Goal: Information Seeking & Learning: Learn about a topic

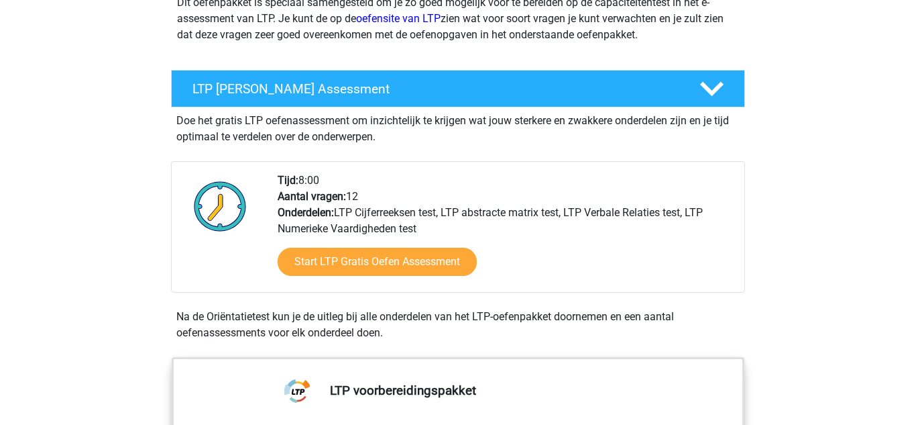
scroll to position [215, 0]
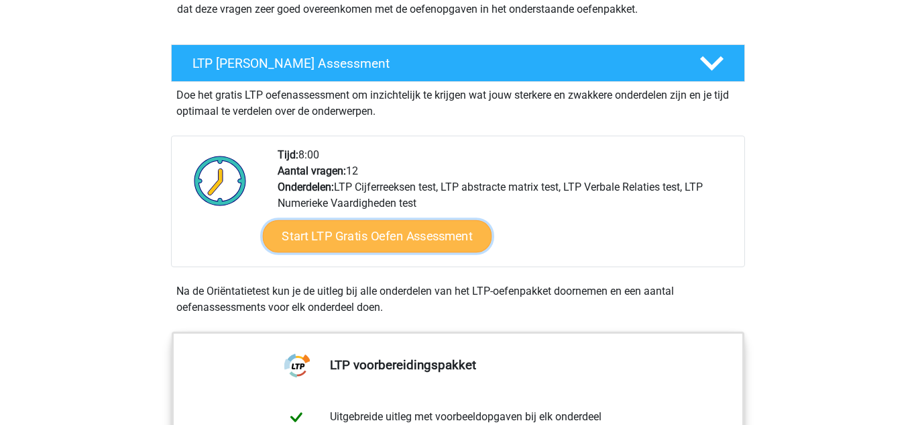
click at [435, 239] on link "Start LTP Gratis Oefen Assessment" at bounding box center [377, 236] width 229 height 32
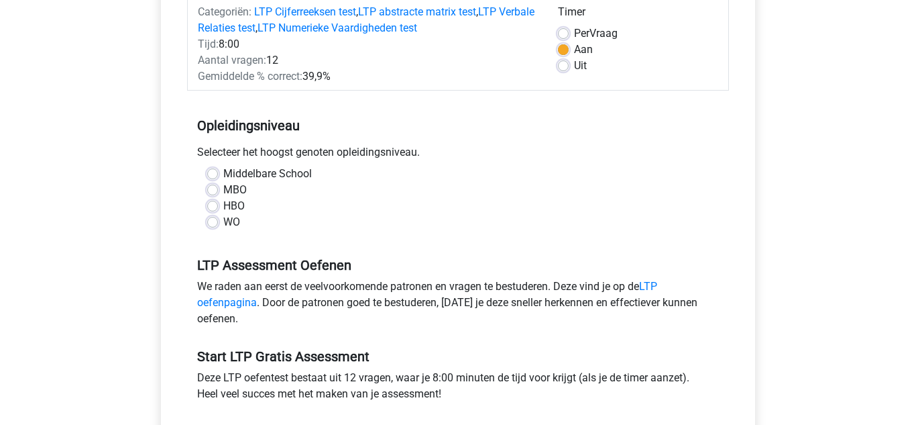
scroll to position [188, 0]
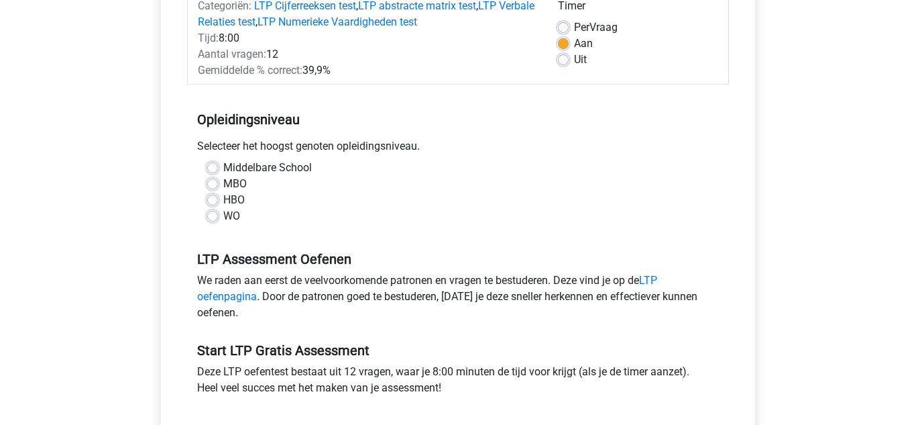
click at [210, 160] on div "Middelbare School" at bounding box center [458, 168] width 502 height 16
click at [223, 168] on label "Middelbare School" at bounding box center [267, 168] width 89 height 16
click at [213, 168] on input "Middelbare School" at bounding box center [212, 166] width 11 height 13
radio input "true"
click at [207, 176] on input "MBO" at bounding box center [212, 182] width 11 height 13
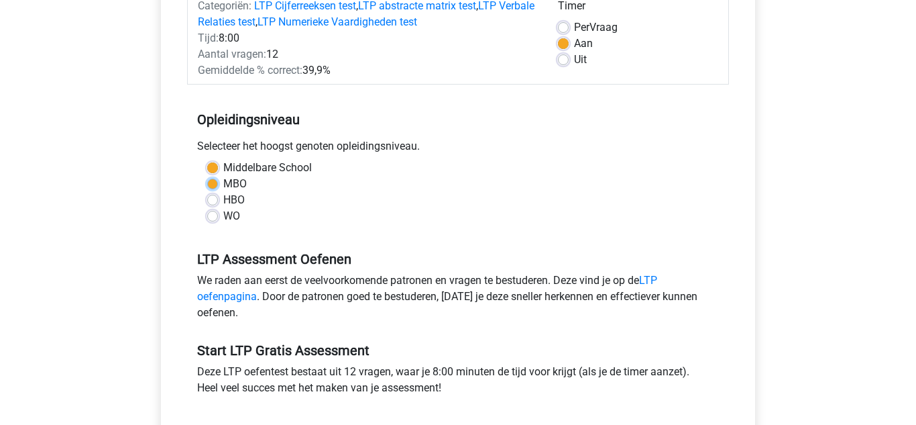
radio input "true"
click at [207, 192] on input "HBO" at bounding box center [212, 198] width 11 height 13
radio input "true"
click at [207, 208] on input "WO" at bounding box center [212, 214] width 11 height 13
radio input "true"
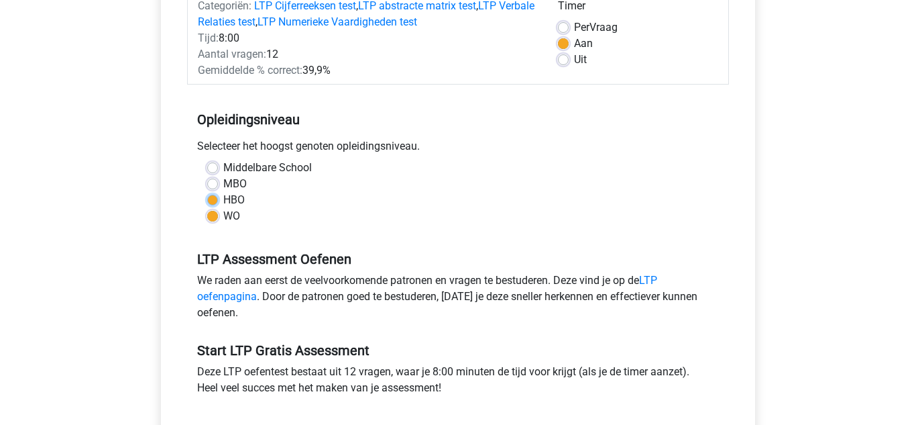
click at [207, 192] on input "HBO" at bounding box center [212, 198] width 11 height 13
radio input "true"
click at [207, 176] on input "MBO" at bounding box center [212, 182] width 11 height 13
radio input "true"
click at [207, 160] on input "Middelbare School" at bounding box center [212, 166] width 11 height 13
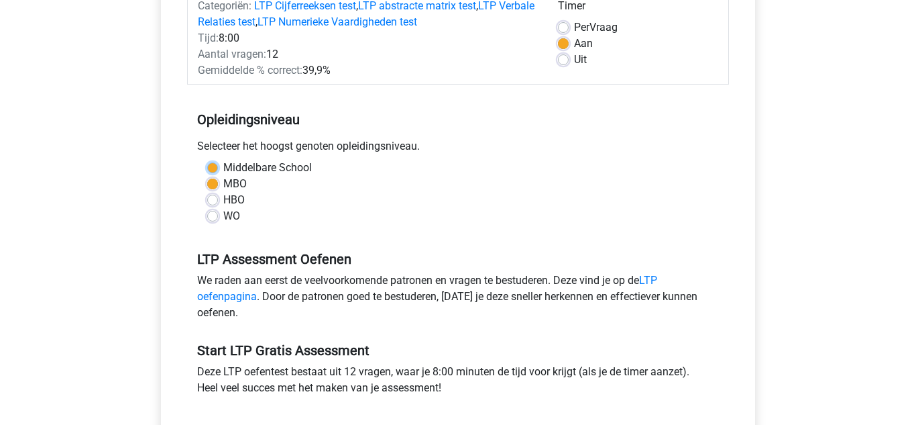
radio input "true"
click at [916, 215] on div "Registreer" at bounding box center [458, 339] width 916 height 1054
drag, startPoint x: 857, startPoint y: 162, endPoint x: 856, endPoint y: 195, distance: 33.6
click at [856, 195] on div "Registreer" at bounding box center [458, 339] width 916 height 1054
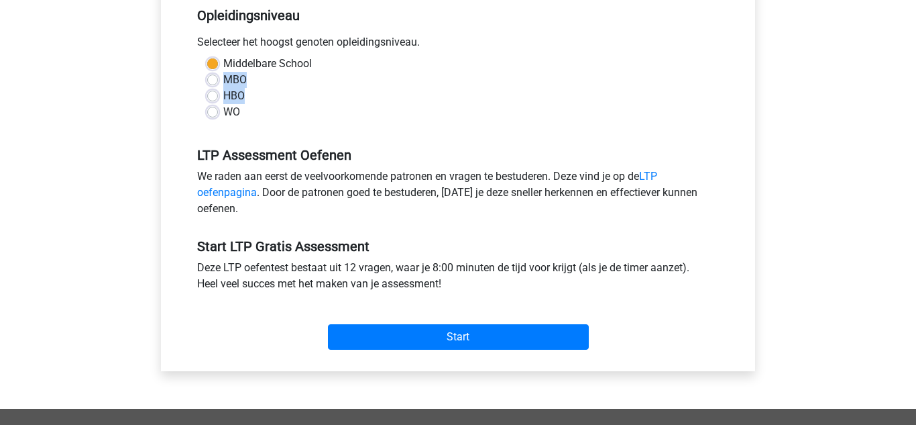
scroll to position [302, 0]
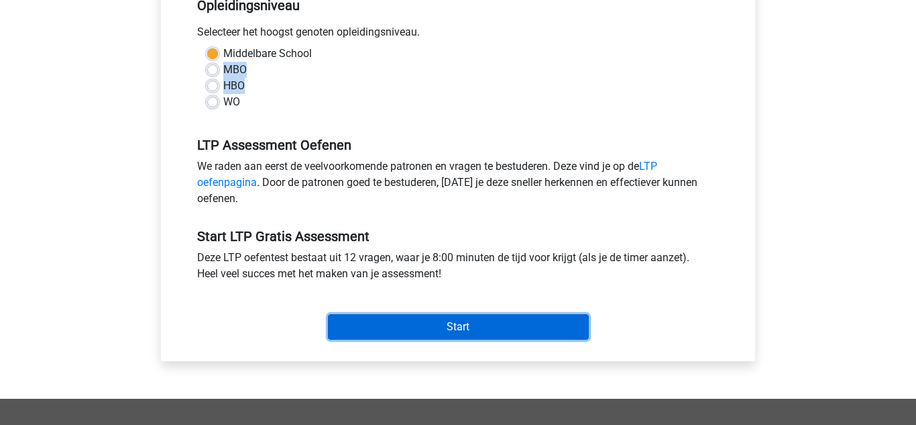
click at [496, 329] on input "Start" at bounding box center [458, 326] width 261 height 25
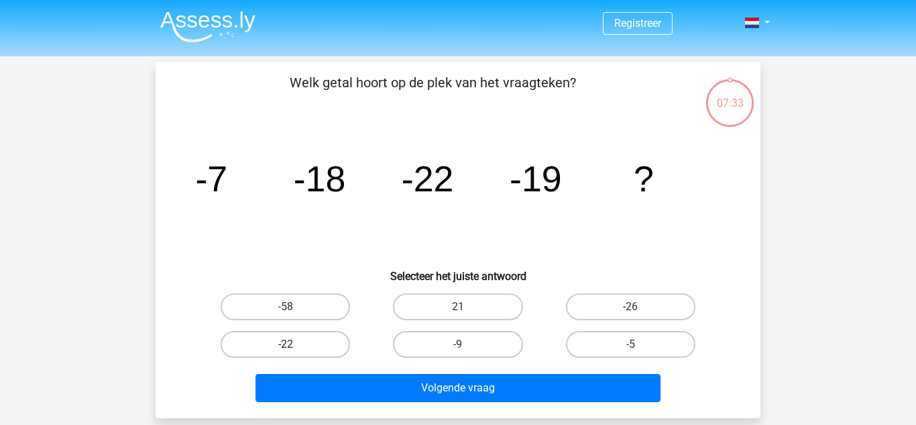
click at [329, 343] on label "-22" at bounding box center [285, 344] width 129 height 27
click at [294, 344] on input "-22" at bounding box center [290, 348] width 9 height 9
radio input "true"
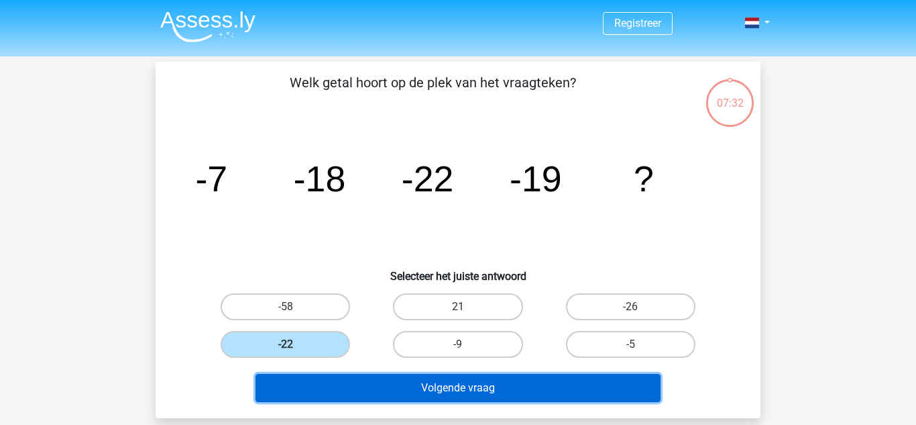
click at [403, 396] on button "Volgende vraag" at bounding box center [459, 388] width 406 height 28
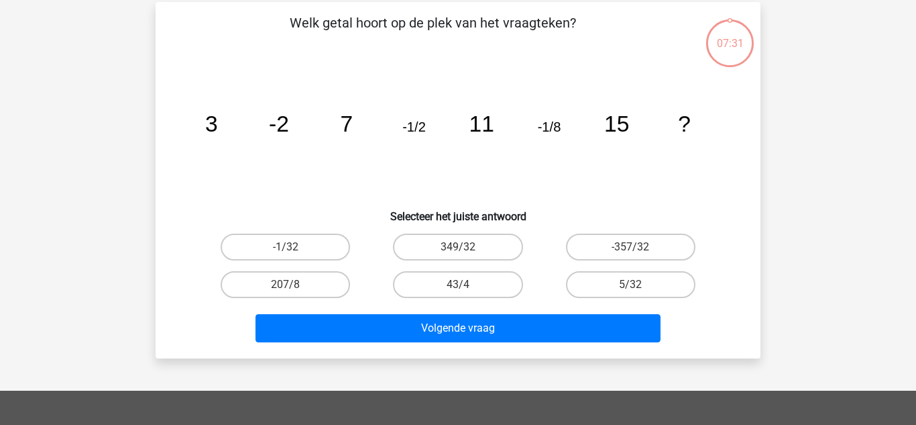
scroll to position [62, 0]
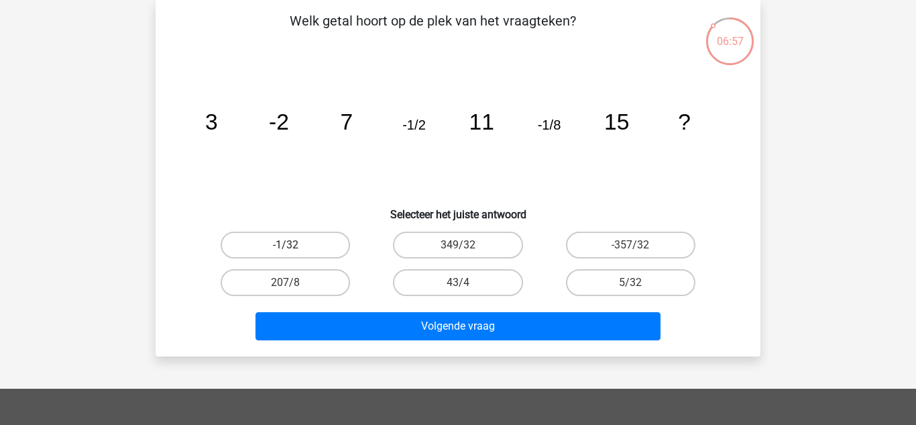
click at [312, 241] on label "-1/32" at bounding box center [285, 244] width 129 height 27
click at [294, 245] on input "-1/32" at bounding box center [290, 249] width 9 height 9
radio input "true"
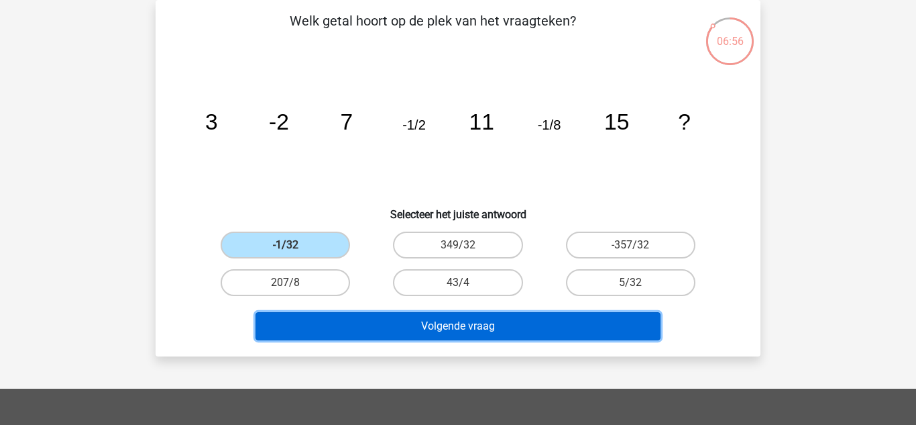
click at [359, 327] on button "Volgende vraag" at bounding box center [459, 326] width 406 height 28
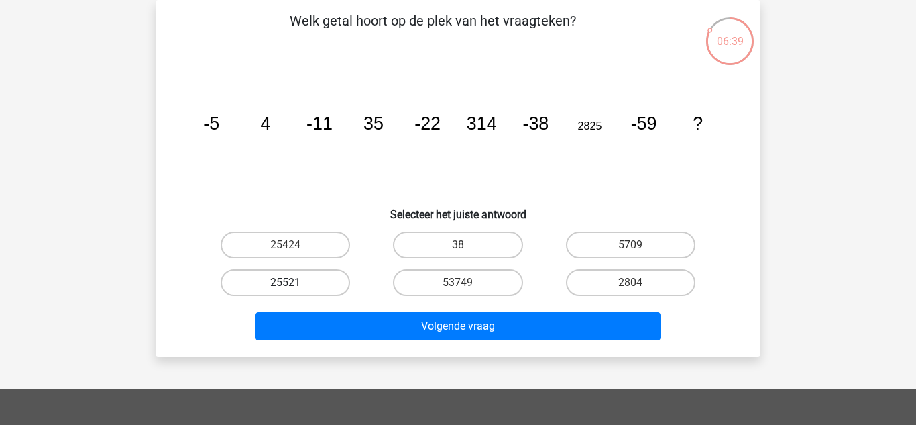
click at [325, 279] on label "25521" at bounding box center [285, 282] width 129 height 27
click at [294, 282] on input "25521" at bounding box center [290, 286] width 9 height 9
radio input "true"
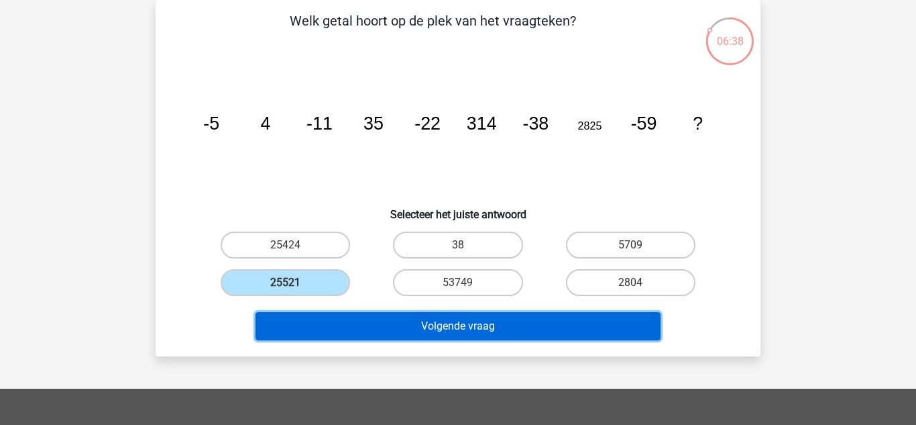
click at [370, 336] on button "Volgende vraag" at bounding box center [459, 326] width 406 height 28
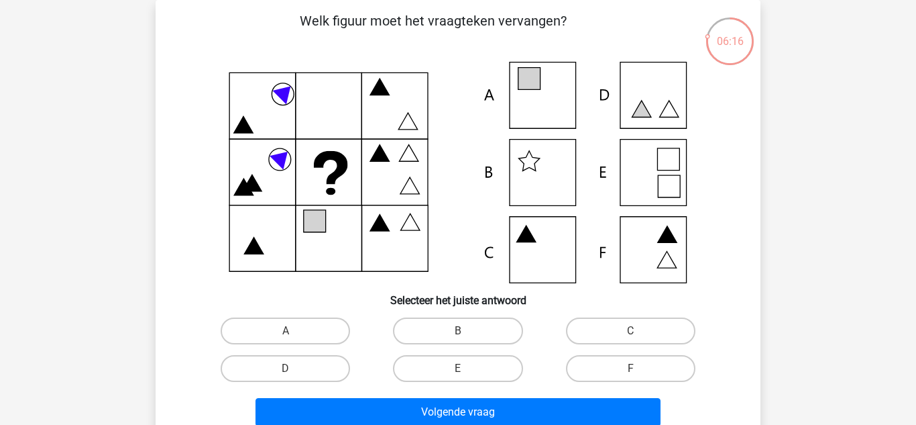
click at [555, 100] on icon at bounding box center [458, 172] width 541 height 221
click at [292, 337] on input "A" at bounding box center [290, 335] width 9 height 9
radio input "true"
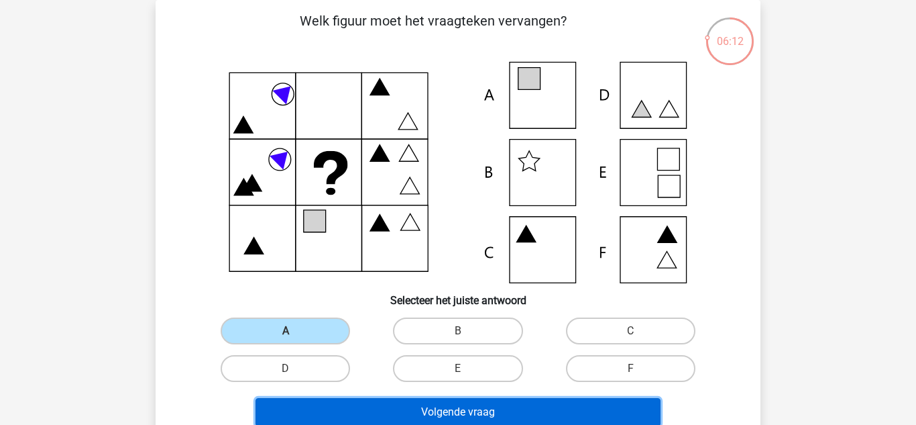
click at [364, 411] on button "Volgende vraag" at bounding box center [459, 412] width 406 height 28
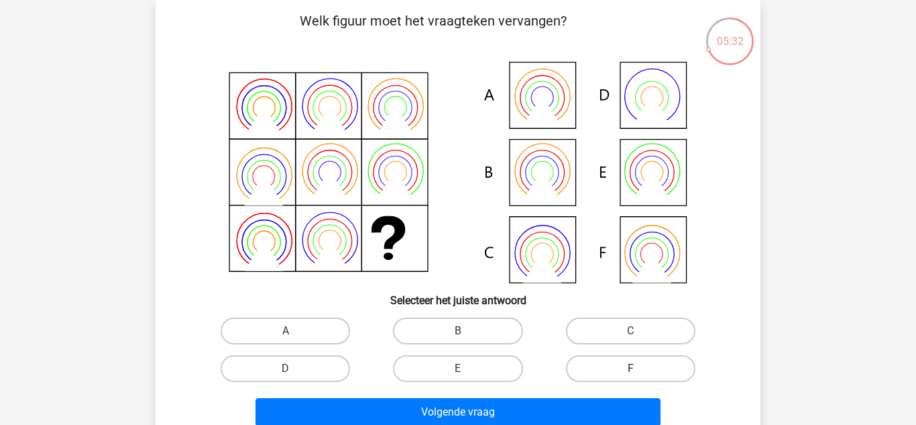
click at [629, 368] on label "F" at bounding box center [630, 368] width 129 height 27
click at [630, 368] on input "F" at bounding box center [634, 372] width 9 height 9
radio input "true"
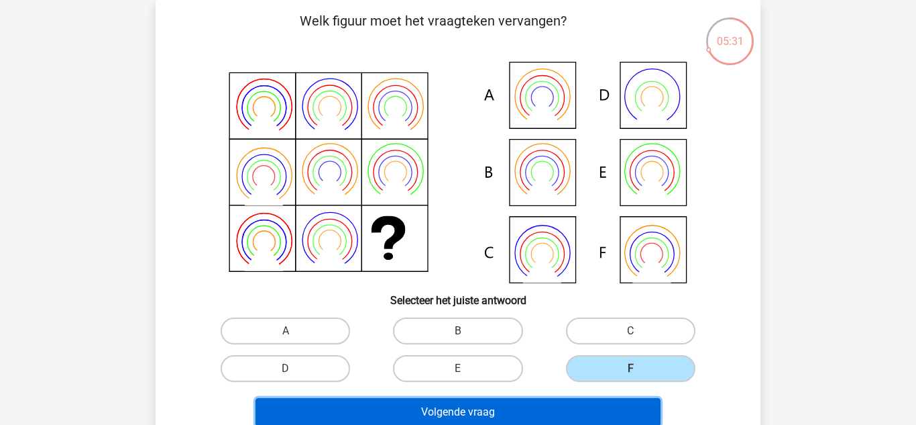
click at [598, 410] on button "Volgende vraag" at bounding box center [459, 412] width 406 height 28
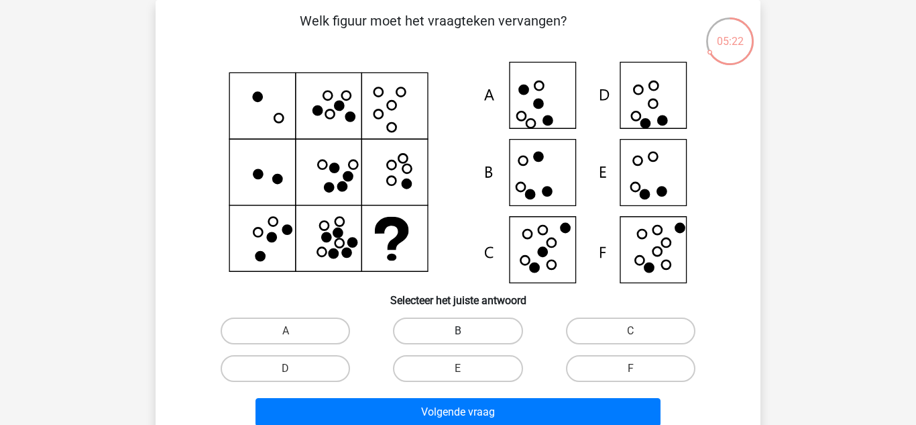
click at [496, 322] on label "B" at bounding box center [457, 330] width 129 height 27
click at [467, 331] on input "B" at bounding box center [462, 335] width 9 height 9
radio input "true"
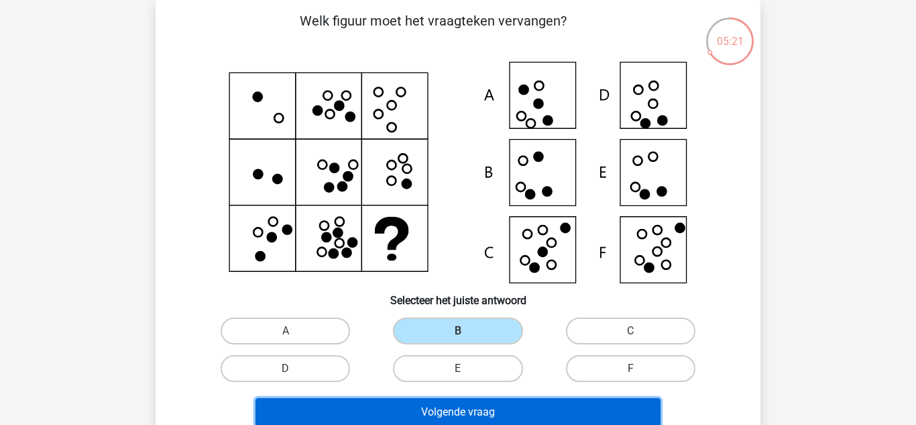
click at [492, 409] on button "Volgende vraag" at bounding box center [459, 412] width 406 height 28
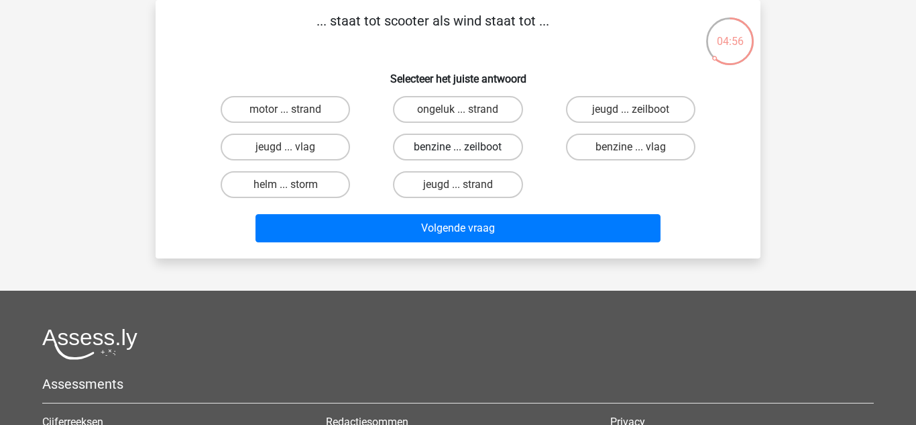
click at [501, 152] on label "benzine ... zeilboot" at bounding box center [457, 146] width 129 height 27
click at [467, 152] on input "benzine ... zeilboot" at bounding box center [462, 151] width 9 height 9
radio input "true"
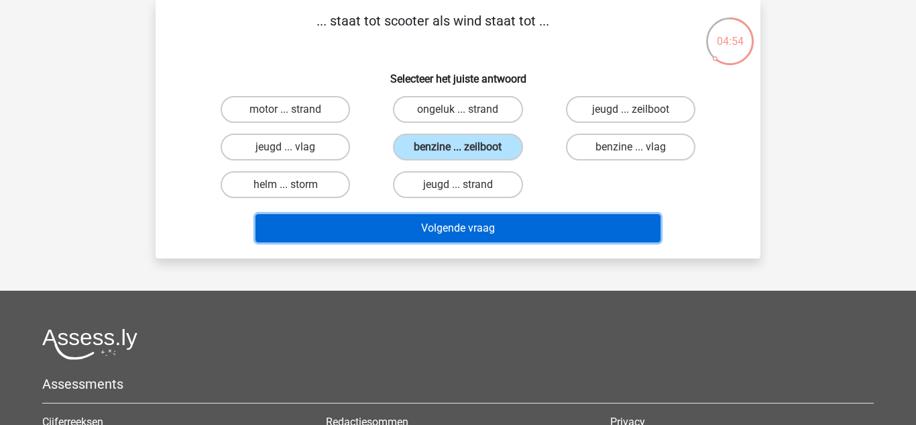
click at [488, 235] on button "Volgende vraag" at bounding box center [459, 228] width 406 height 28
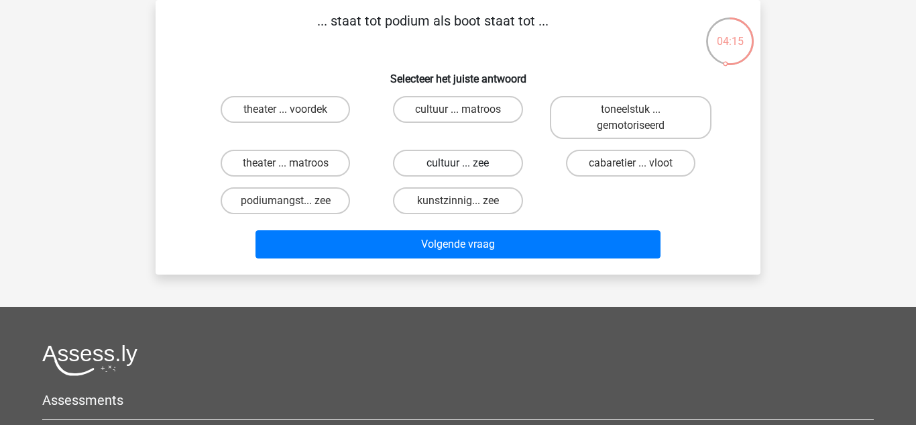
click at [493, 160] on label "cultuur ... zee" at bounding box center [457, 163] width 129 height 27
click at [467, 163] on input "cultuur ... zee" at bounding box center [462, 167] width 9 height 9
radio input "true"
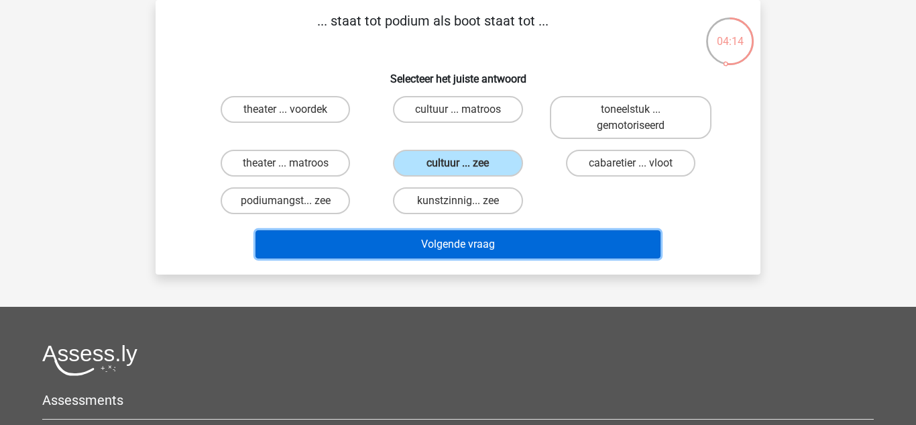
click at [497, 235] on button "Volgende vraag" at bounding box center [459, 244] width 406 height 28
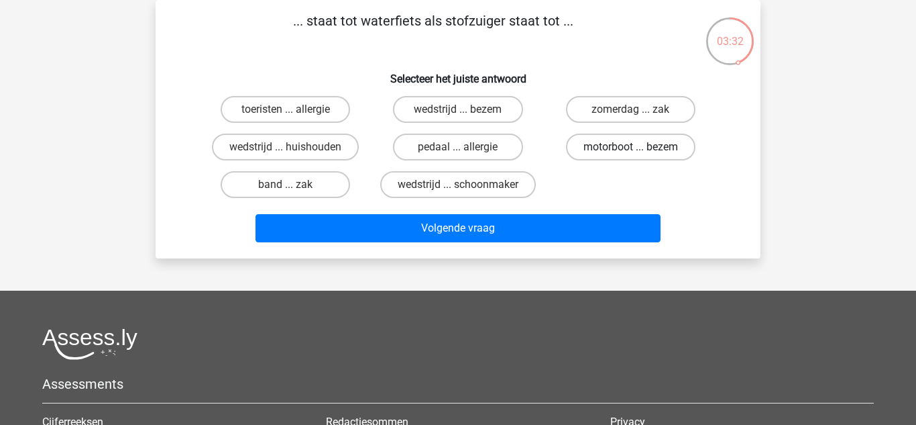
click at [602, 139] on label "motorboot ... bezem" at bounding box center [630, 146] width 129 height 27
click at [630, 147] on input "motorboot ... bezem" at bounding box center [634, 151] width 9 height 9
radio input "true"
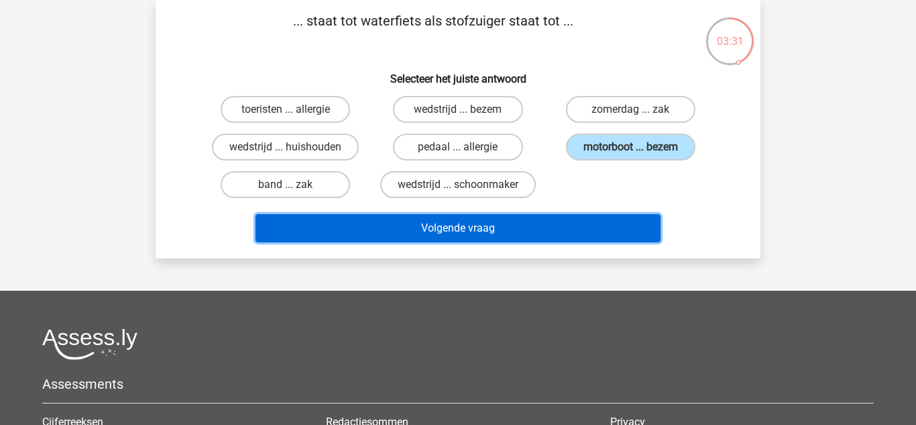
click at [574, 231] on button "Volgende vraag" at bounding box center [459, 228] width 406 height 28
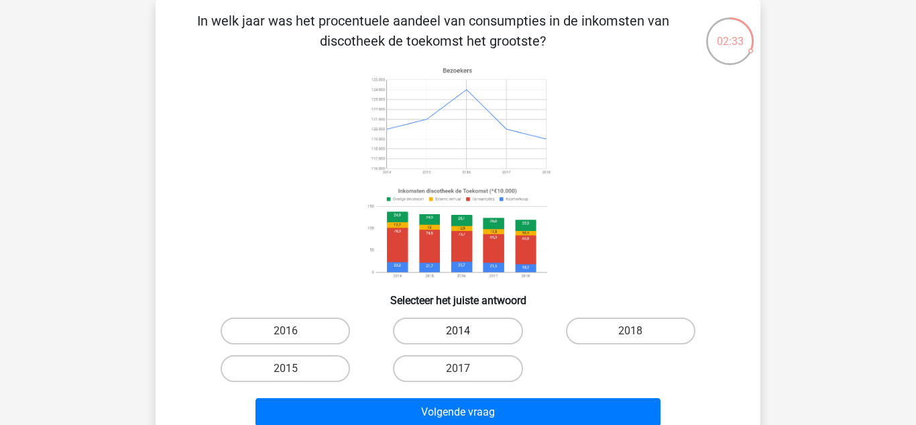
click at [460, 330] on label "2014" at bounding box center [457, 330] width 129 height 27
click at [460, 331] on input "2014" at bounding box center [462, 335] width 9 height 9
radio input "true"
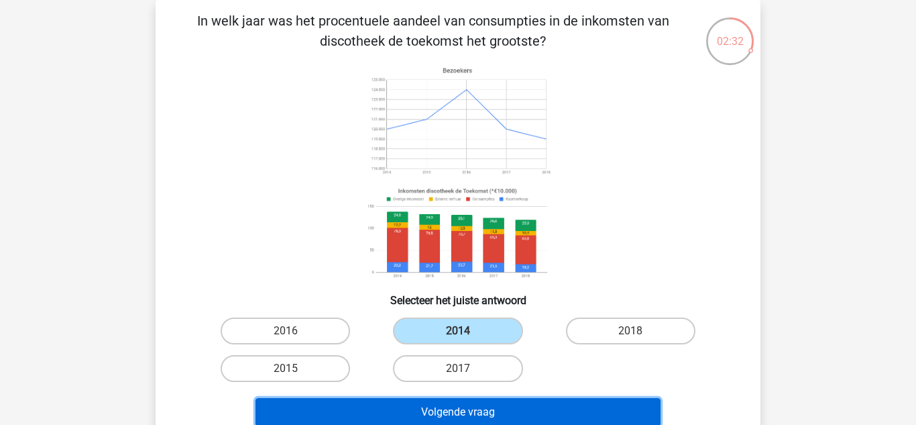
click at [491, 408] on button "Volgende vraag" at bounding box center [459, 412] width 406 height 28
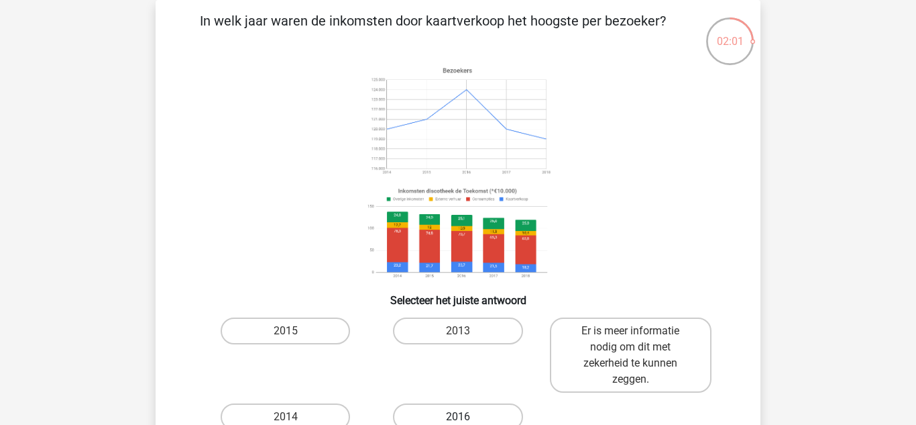
click at [480, 410] on label "2016" at bounding box center [457, 416] width 129 height 27
click at [467, 417] on input "2016" at bounding box center [462, 421] width 9 height 9
radio input "true"
click at [286, 330] on input "2015" at bounding box center [290, 334] width 9 height 9
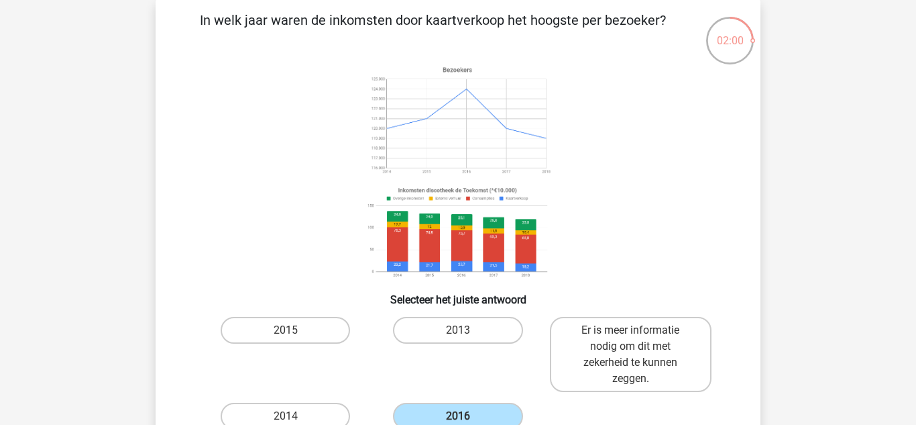
radio input "true"
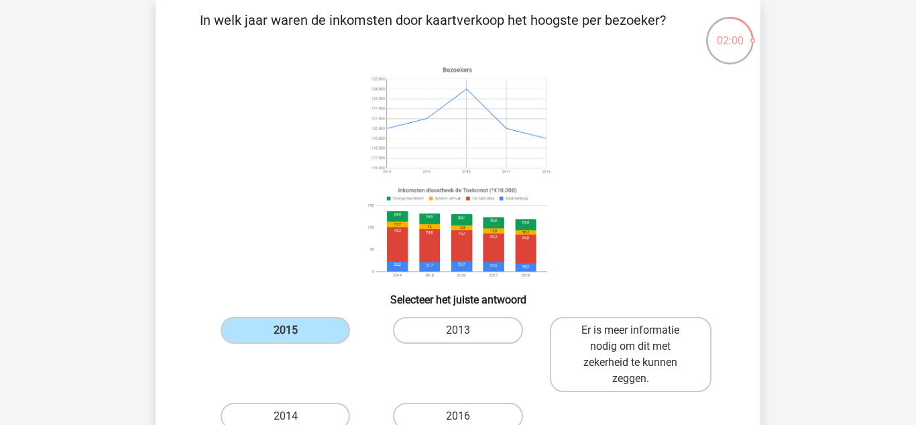
click at [458, 330] on input "2013" at bounding box center [462, 334] width 9 height 9
radio input "true"
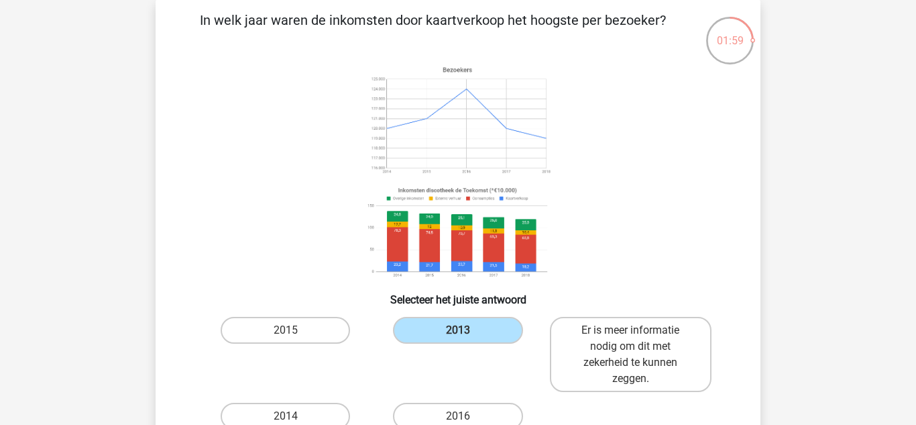
click at [630, 330] on input "Er is meer informatie nodig om dit met zekerheid te kunnen zeggen." at bounding box center [634, 334] width 9 height 9
radio input "true"
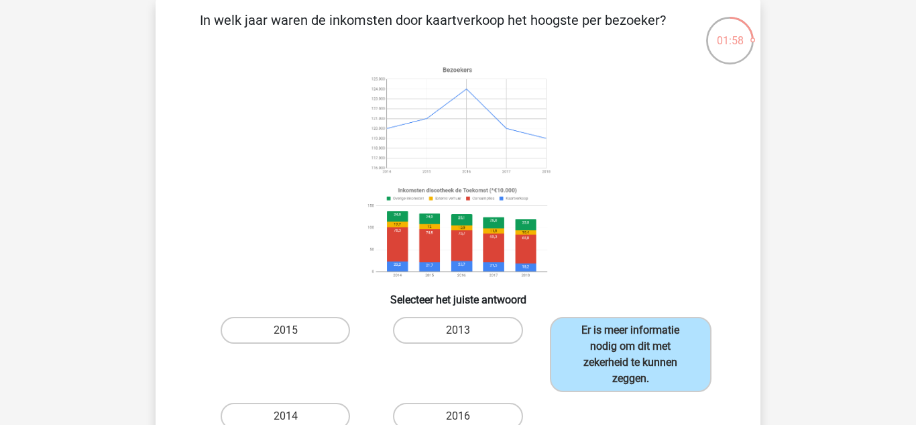
click at [286, 416] on input "2014" at bounding box center [290, 420] width 9 height 9
radio input "true"
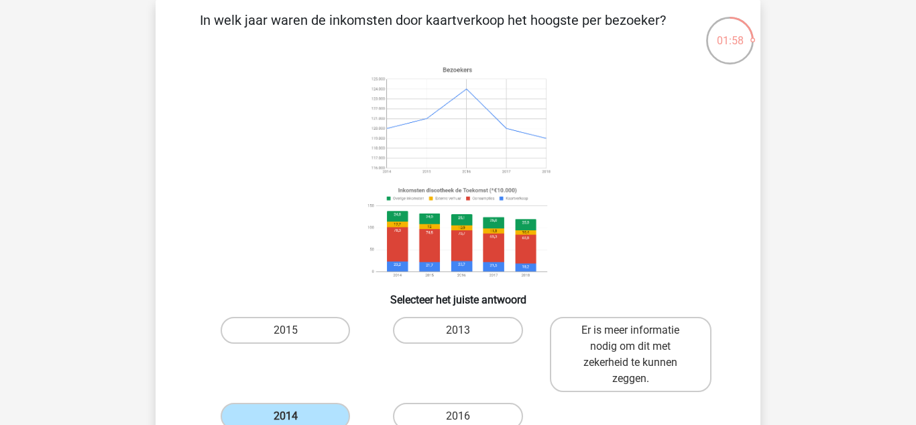
click at [458, 416] on input "2016" at bounding box center [462, 420] width 9 height 9
radio input "true"
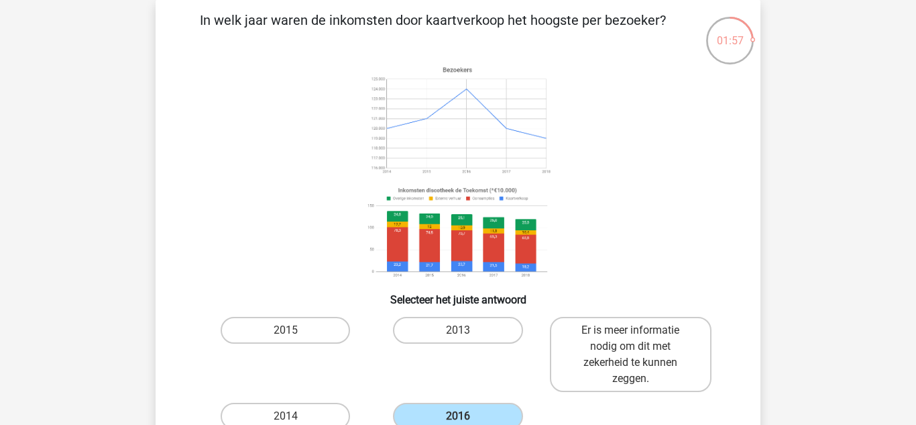
click at [912, 142] on div "Registreer" at bounding box center [458, 407] width 916 height 938
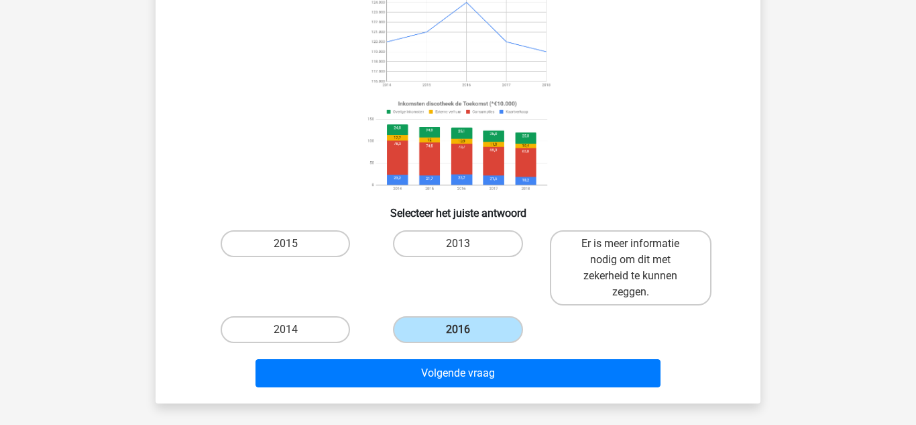
scroll to position [161, 0]
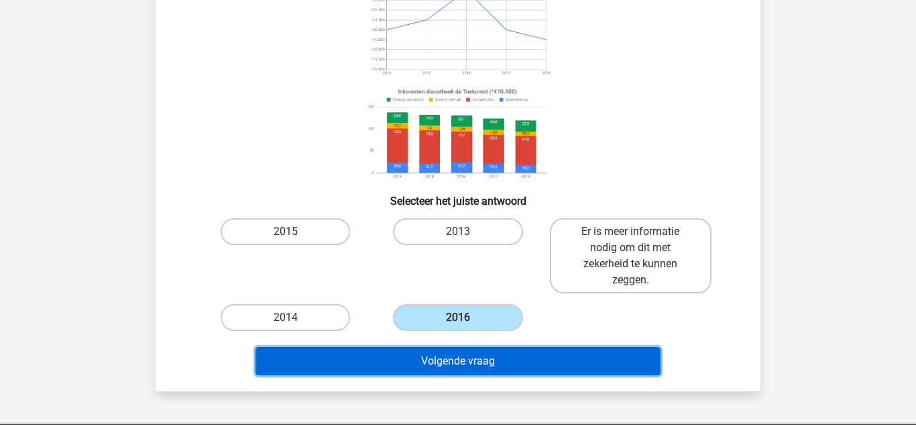
click at [644, 358] on button "Volgende vraag" at bounding box center [459, 361] width 406 height 28
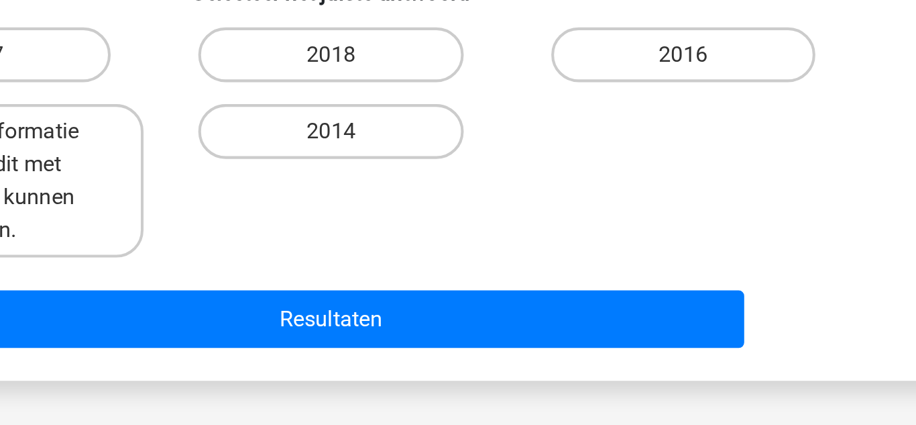
scroll to position [162, 0]
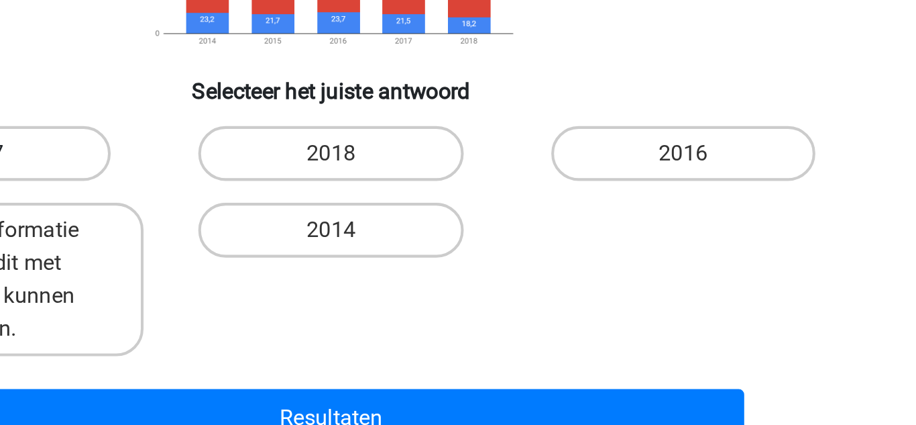
click at [339, 235] on label "2017" at bounding box center [285, 230] width 129 height 27
click at [294, 235] on input "2017" at bounding box center [290, 234] width 9 height 9
radio input "true"
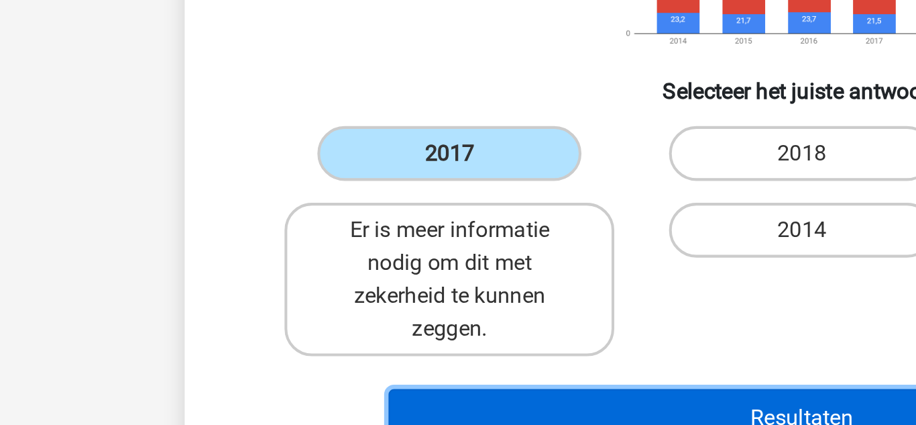
click at [333, 360] on button "Resultaten" at bounding box center [459, 359] width 406 height 28
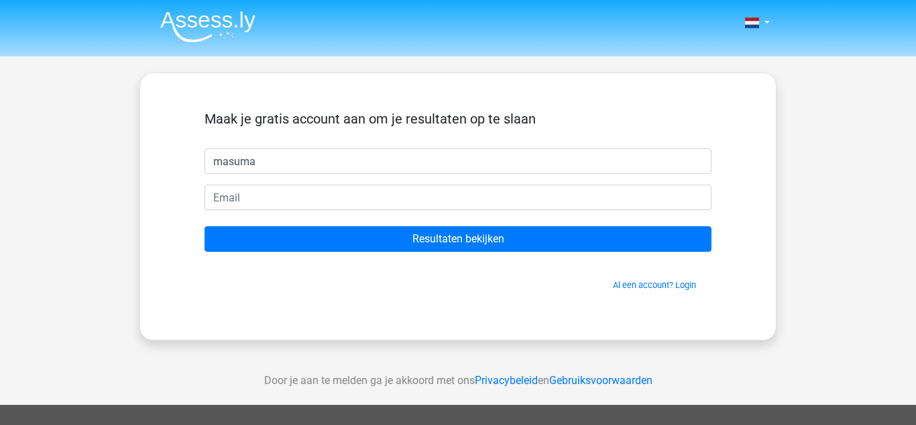
type input "masuma"
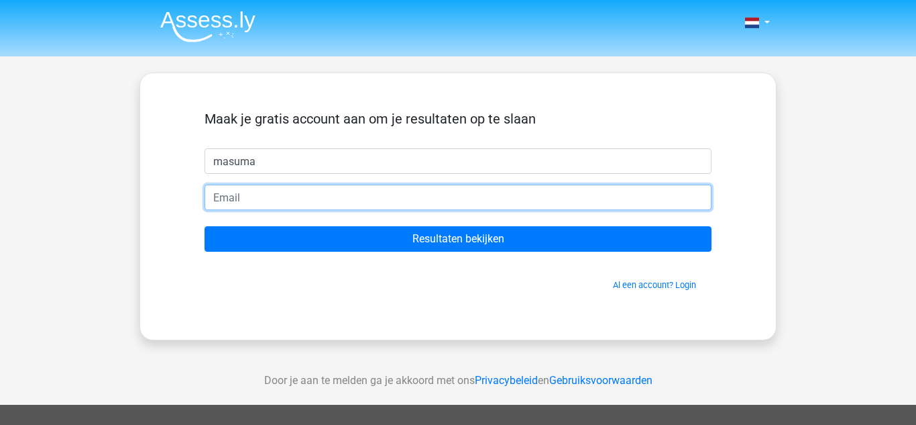
click at [429, 200] on input "email" at bounding box center [458, 196] width 507 height 25
type input "[EMAIL_ADDRESS][DOMAIN_NAME]"
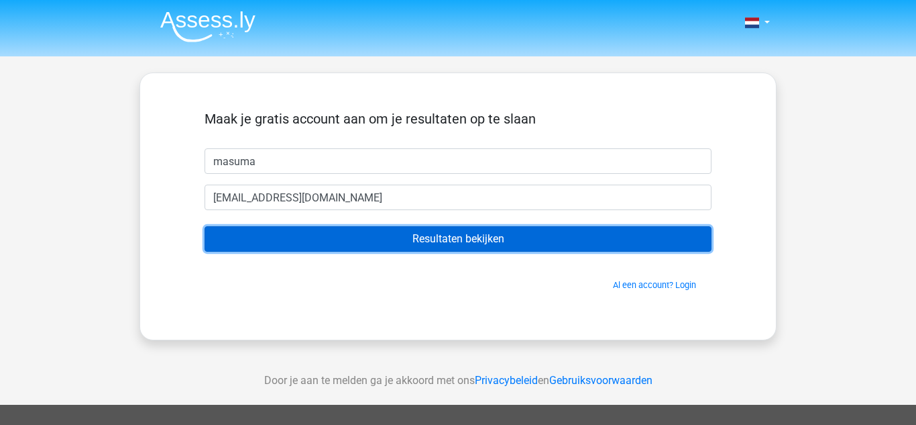
click at [437, 243] on input "Resultaten bekijken" at bounding box center [458, 238] width 507 height 25
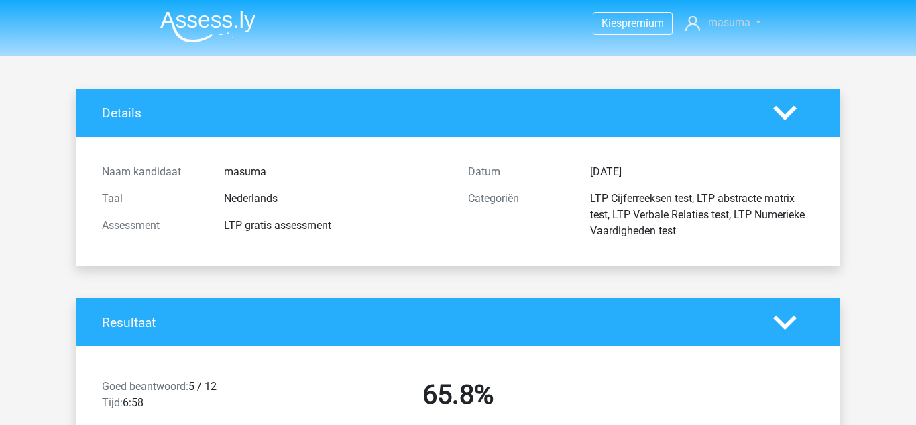
click at [730, 16] on span "masuma" at bounding box center [729, 22] width 42 height 13
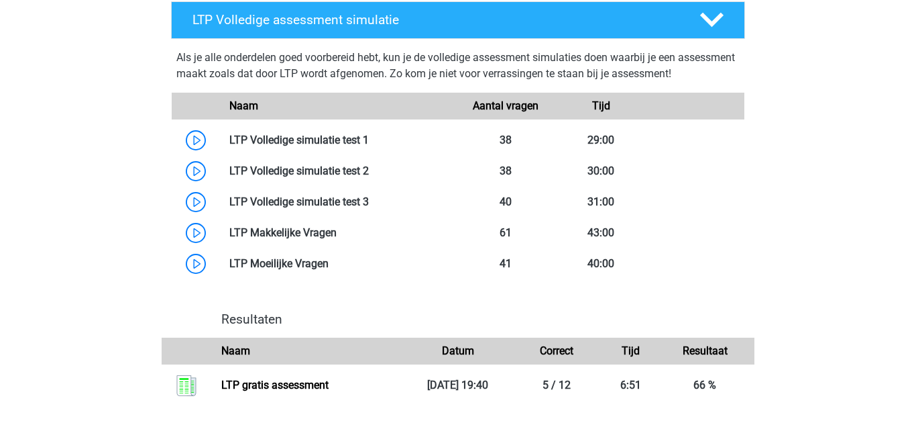
scroll to position [1100, 0]
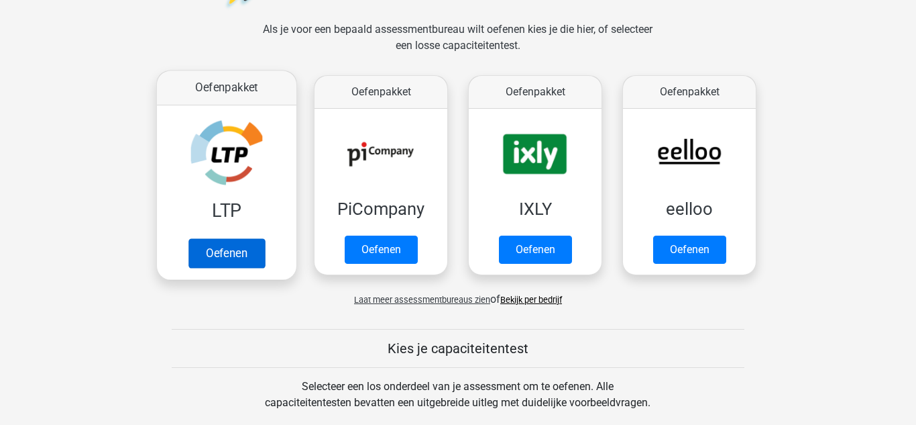
scroll to position [215, 0]
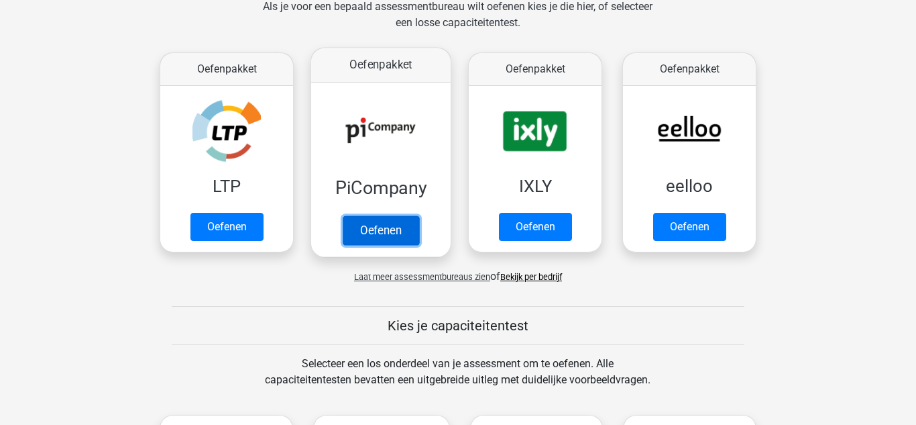
click at [400, 242] on link "Oefenen" at bounding box center [381, 230] width 76 height 30
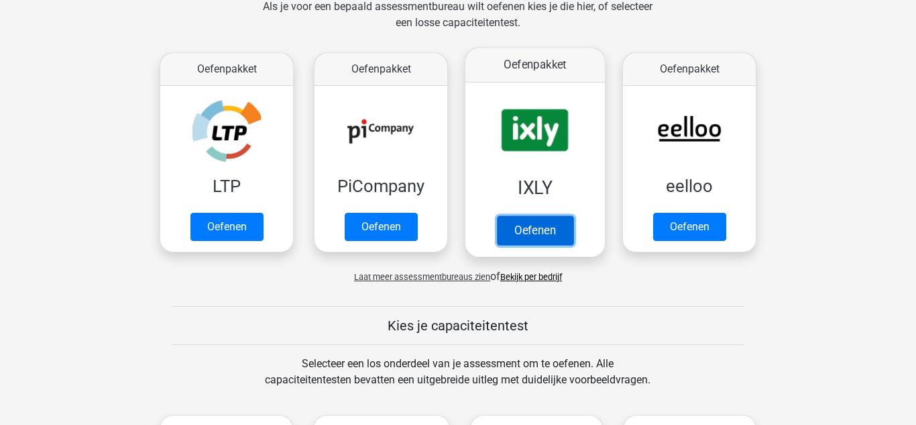
click at [531, 230] on link "Oefenen" at bounding box center [535, 230] width 76 height 30
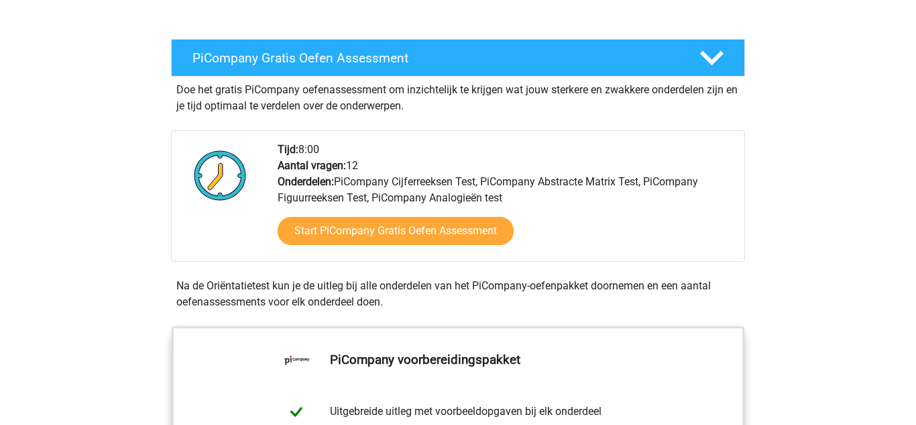
scroll to position [268, 0]
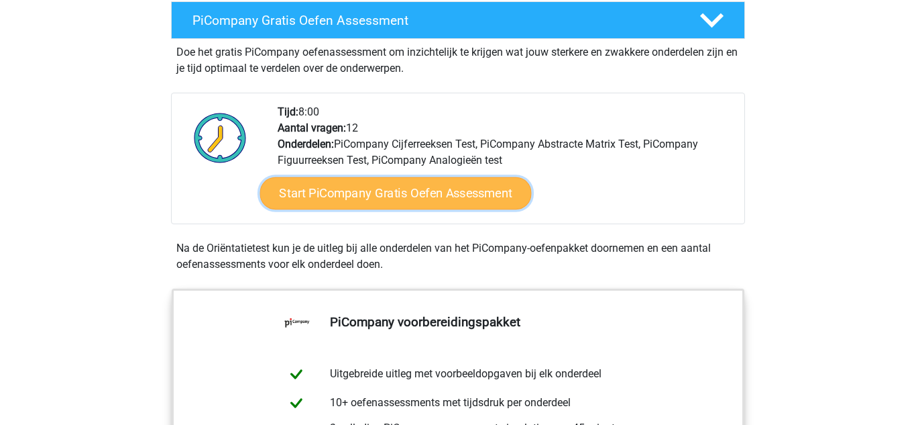
click at [465, 208] on link "Start PiCompany Gratis Oefen Assessment" at bounding box center [396, 193] width 272 height 32
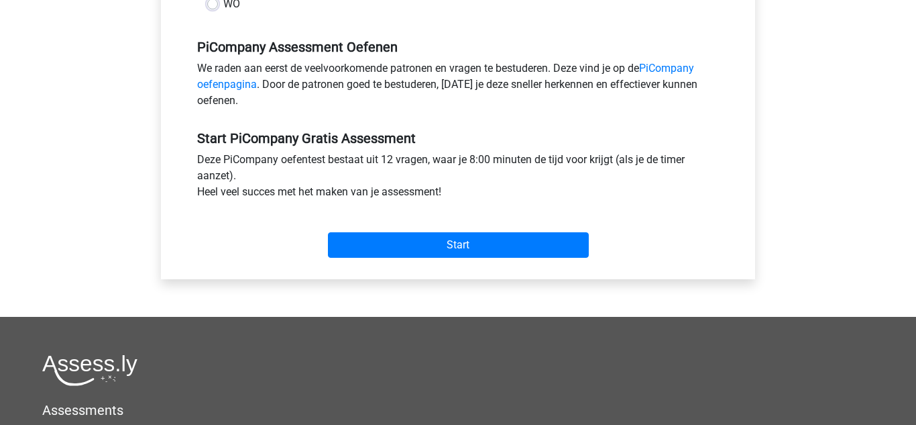
scroll to position [402, 0]
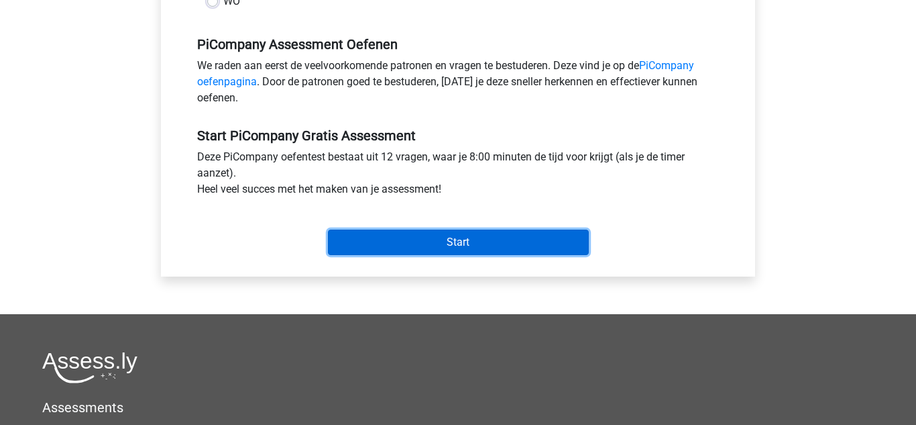
click at [533, 255] on input "Start" at bounding box center [458, 241] width 261 height 25
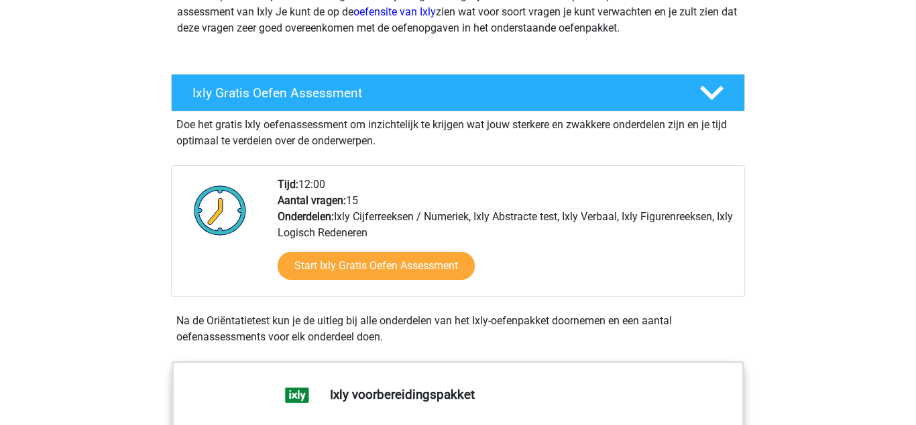
scroll to position [215, 0]
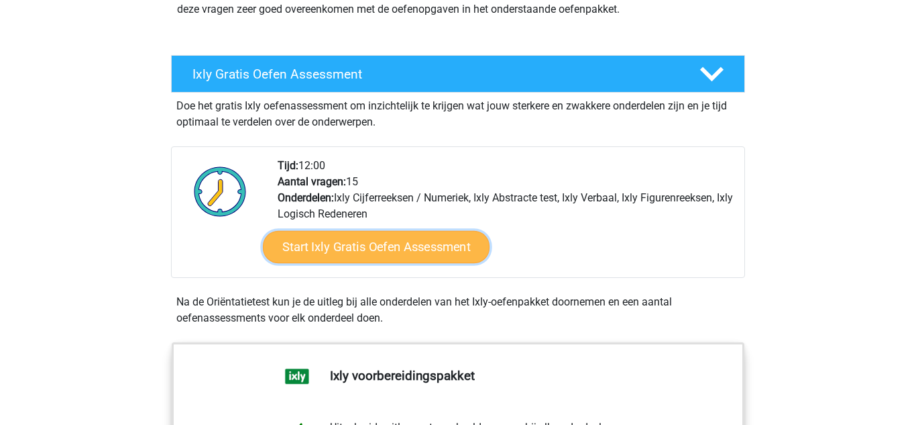
click at [434, 243] on link "Start Ixly Gratis Oefen Assessment" at bounding box center [376, 247] width 227 height 32
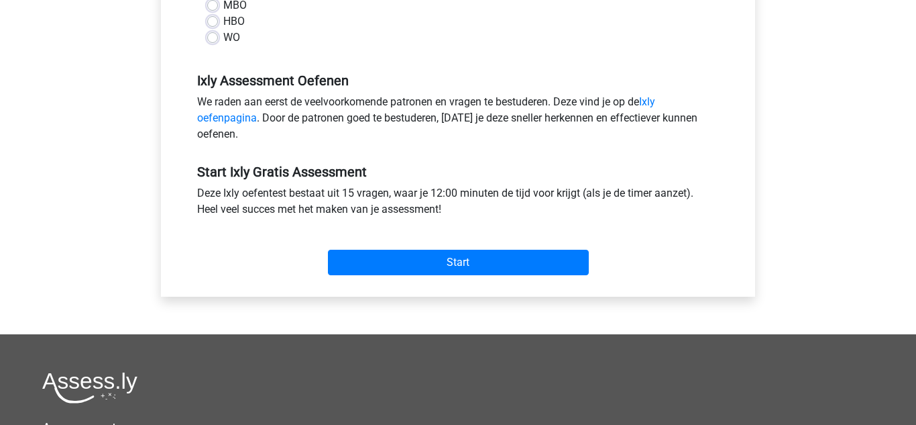
scroll to position [429, 0]
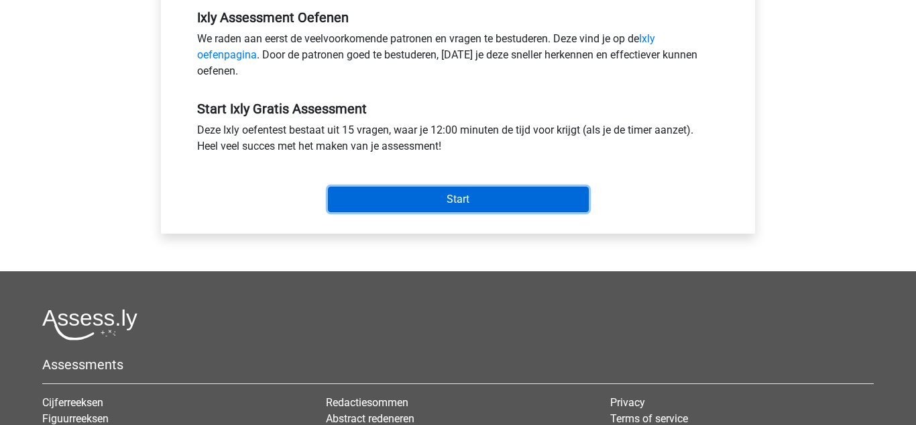
click at [478, 190] on input "Start" at bounding box center [458, 198] width 261 height 25
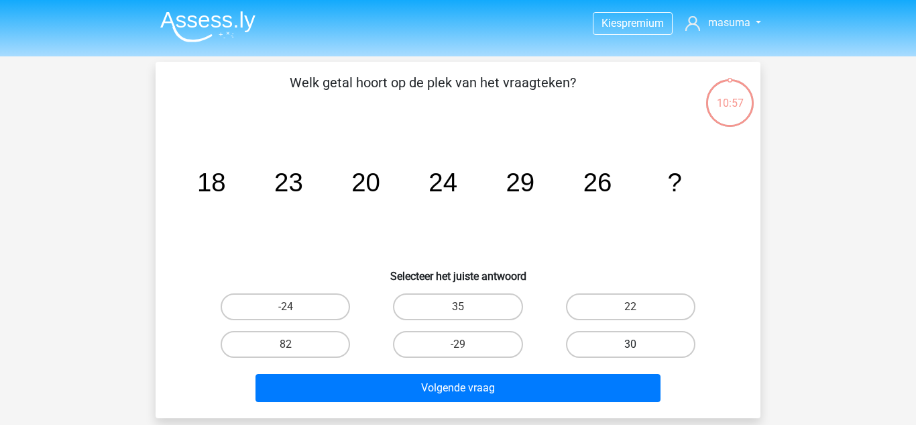
click at [592, 349] on label "30" at bounding box center [630, 344] width 129 height 27
click at [630, 349] on input "30" at bounding box center [634, 348] width 9 height 9
radio input "true"
click at [608, 303] on label "22" at bounding box center [630, 306] width 129 height 27
click at [630, 307] on input "22" at bounding box center [634, 311] width 9 height 9
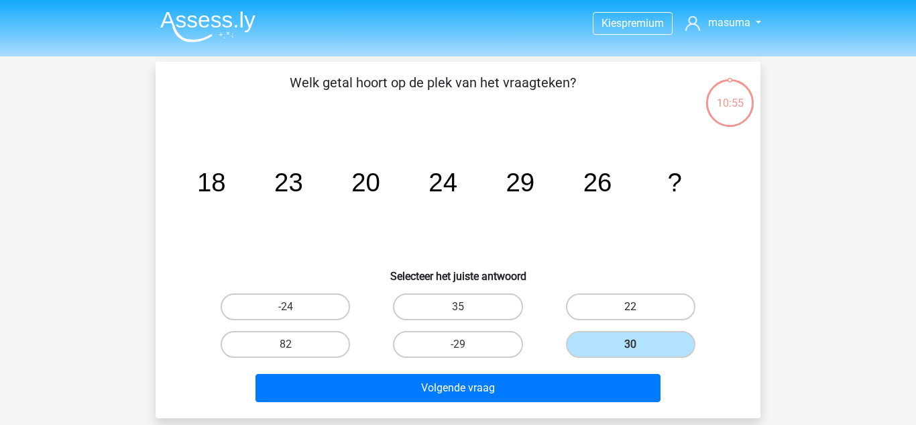
radio input "true"
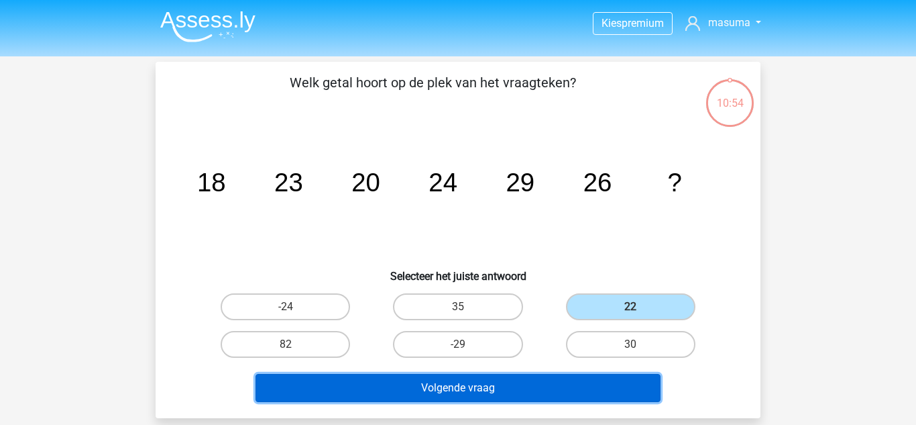
click at [583, 393] on button "Volgende vraag" at bounding box center [459, 388] width 406 height 28
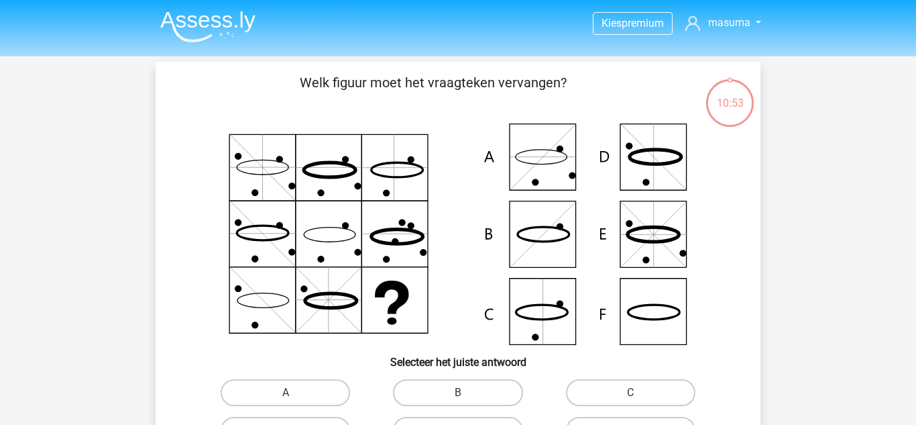
scroll to position [62, 0]
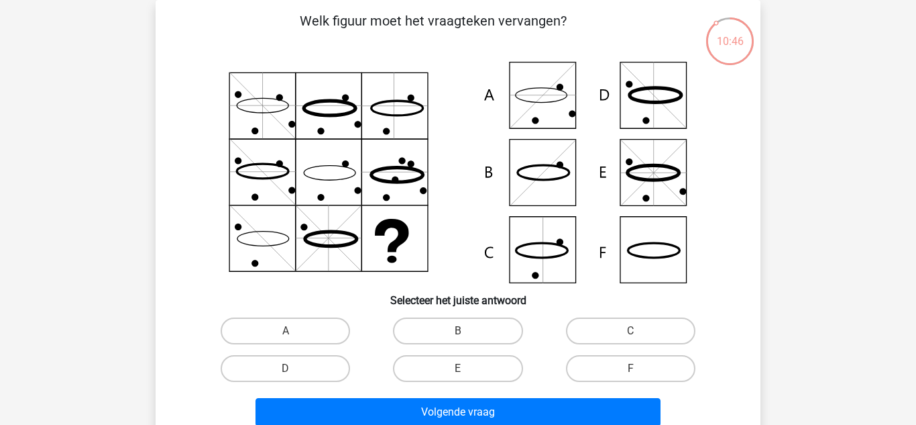
click at [657, 170] on icon at bounding box center [458, 172] width 541 height 221
click at [497, 377] on label "E" at bounding box center [457, 368] width 129 height 27
click at [467, 377] on input "E" at bounding box center [462, 372] width 9 height 9
radio input "true"
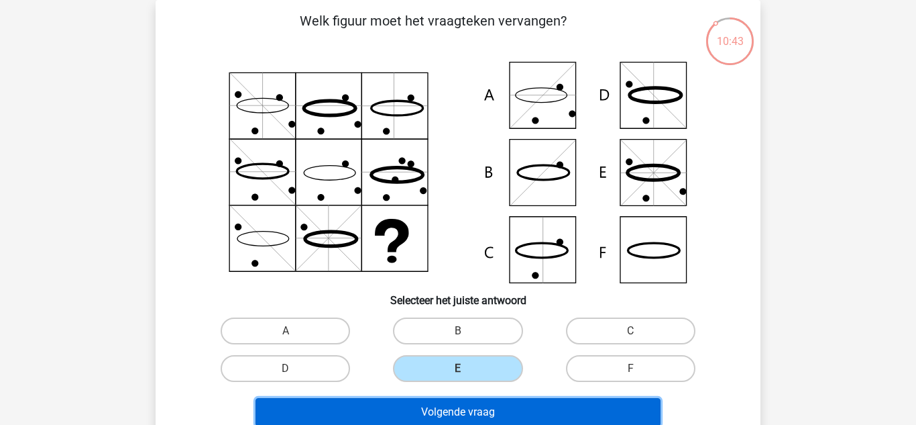
click at [514, 407] on button "Volgende vraag" at bounding box center [459, 412] width 406 height 28
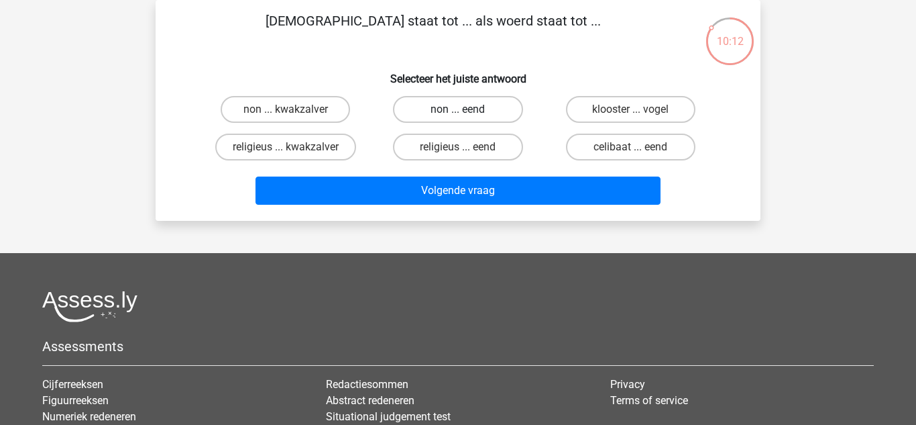
click at [483, 117] on label "non ... eend" at bounding box center [457, 109] width 129 height 27
click at [467, 117] on input "non ... eend" at bounding box center [462, 113] width 9 height 9
radio input "true"
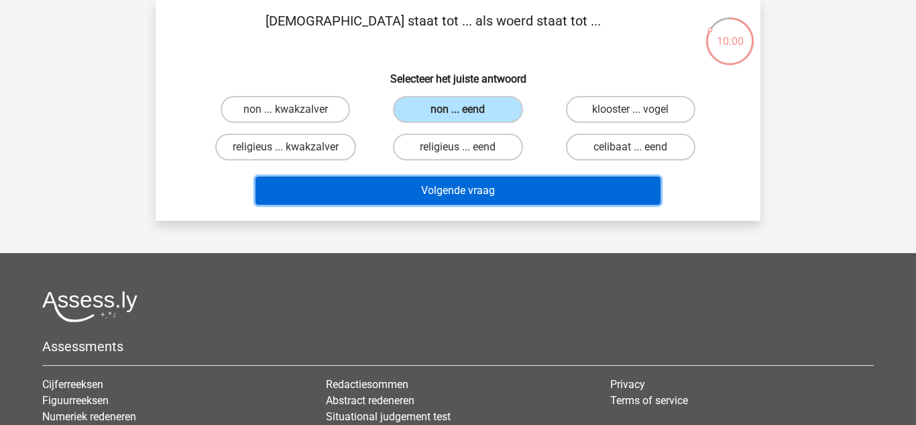
click at [476, 189] on button "Volgende vraag" at bounding box center [459, 190] width 406 height 28
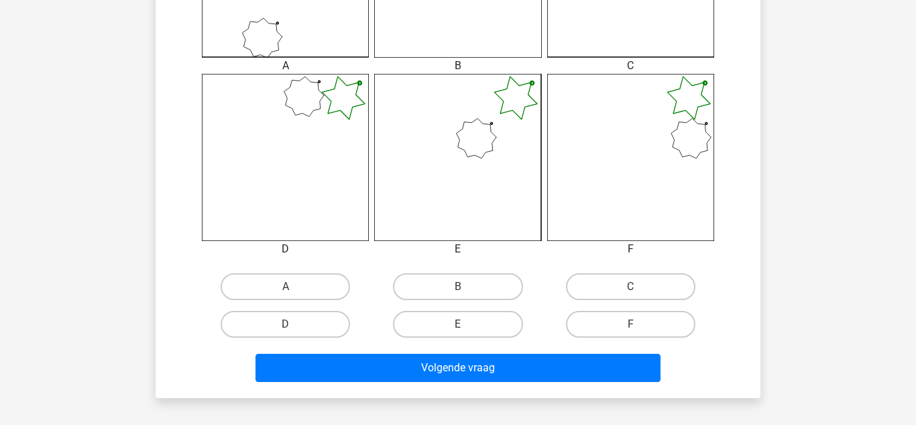
scroll to position [493, 0]
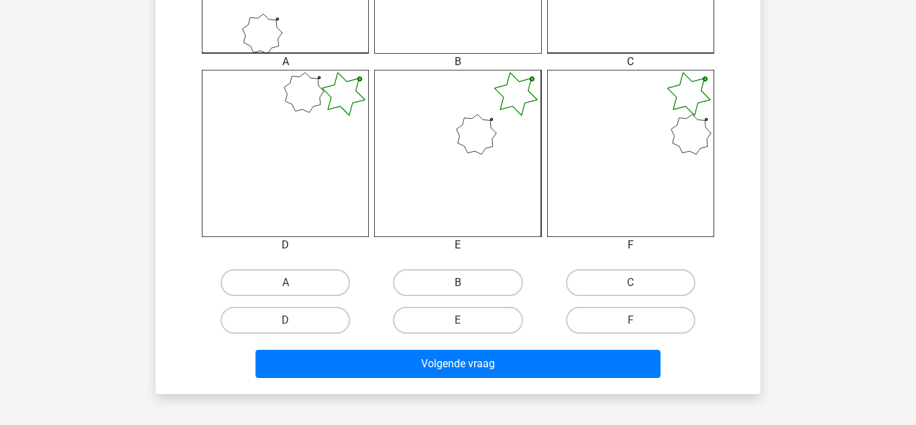
click at [486, 292] on label "B" at bounding box center [457, 282] width 129 height 27
click at [467, 291] on input "B" at bounding box center [462, 286] width 9 height 9
radio input "true"
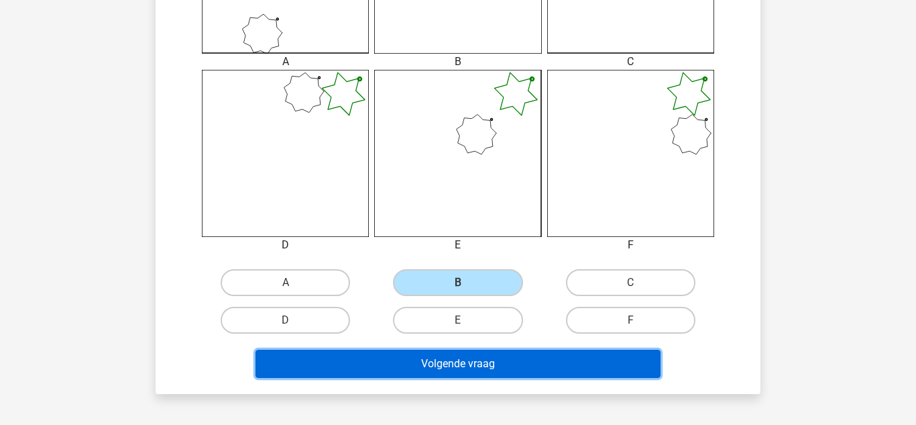
click at [496, 370] on button "Volgende vraag" at bounding box center [459, 363] width 406 height 28
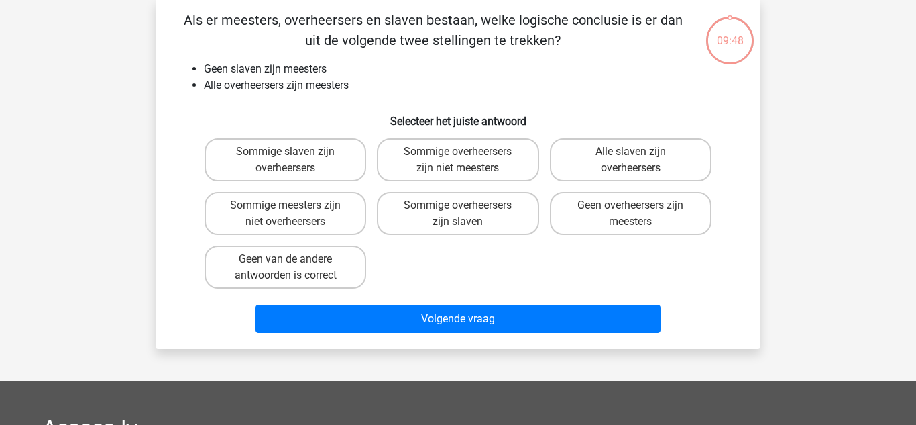
scroll to position [62, 0]
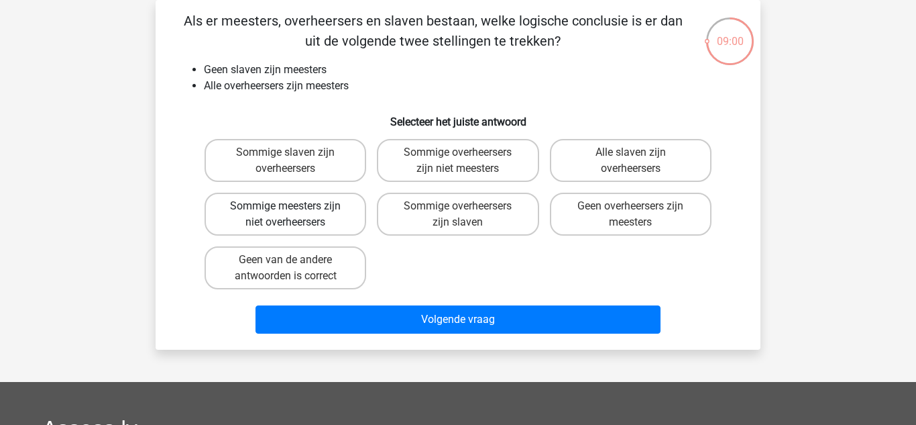
click at [305, 201] on label "Sommige meesters zijn niet overheersers" at bounding box center [286, 214] width 162 height 43
click at [294, 206] on input "Sommige meesters zijn niet overheersers" at bounding box center [290, 210] width 9 height 9
radio input "true"
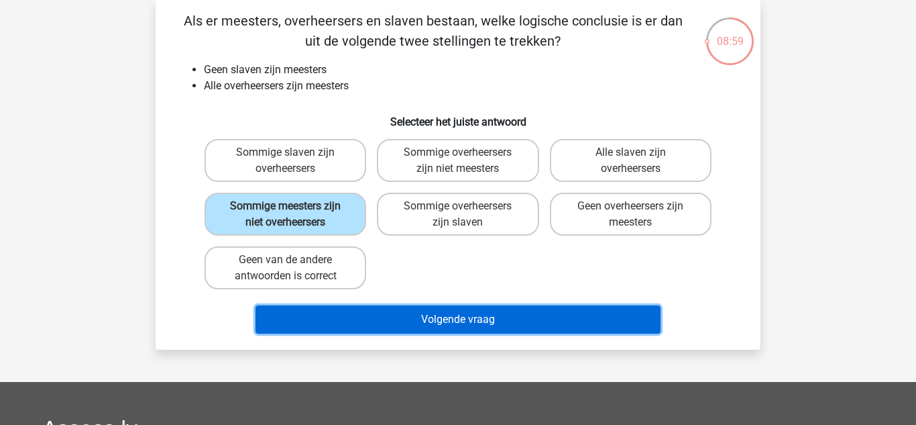
click at [400, 326] on button "Volgende vraag" at bounding box center [459, 319] width 406 height 28
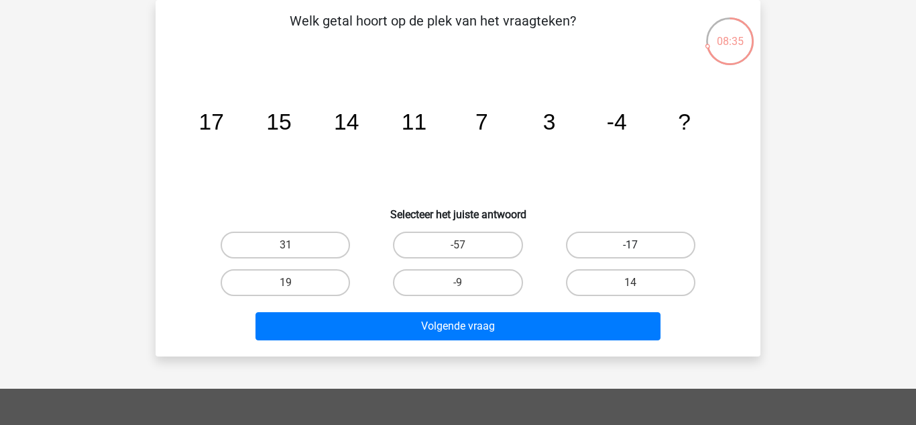
click at [582, 245] on label "-17" at bounding box center [630, 244] width 129 height 27
click at [630, 245] on input "-17" at bounding box center [634, 249] width 9 height 9
radio input "true"
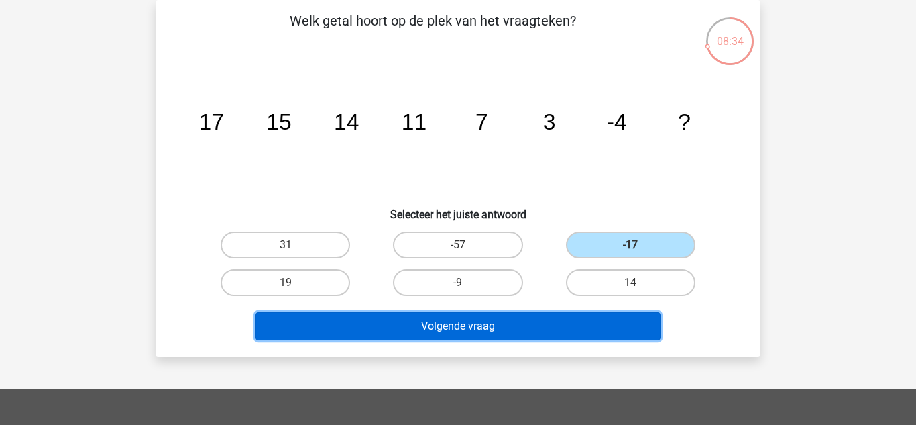
click at [558, 330] on button "Volgende vraag" at bounding box center [459, 326] width 406 height 28
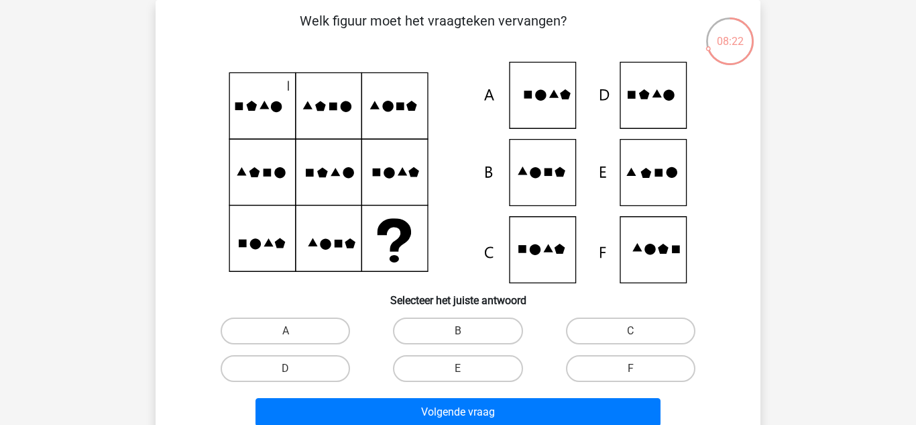
click at [625, 317] on div "C" at bounding box center [631, 331] width 172 height 38
click at [632, 329] on label "C" at bounding box center [630, 330] width 129 height 27
click at [632, 331] on input "C" at bounding box center [634, 335] width 9 height 9
radio input "true"
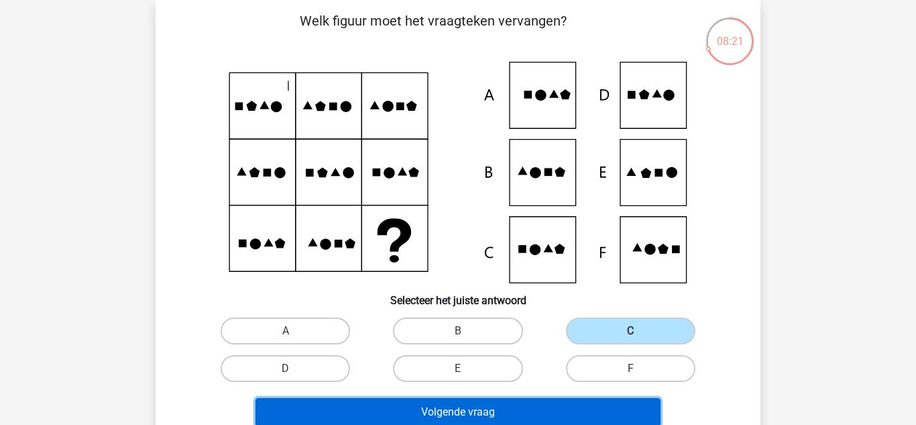
click at [590, 416] on button "Volgende vraag" at bounding box center [459, 412] width 406 height 28
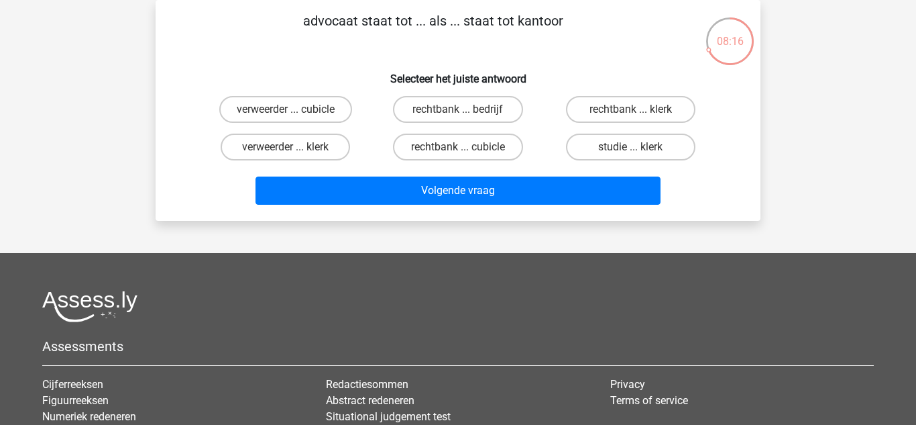
scroll to position [0, 0]
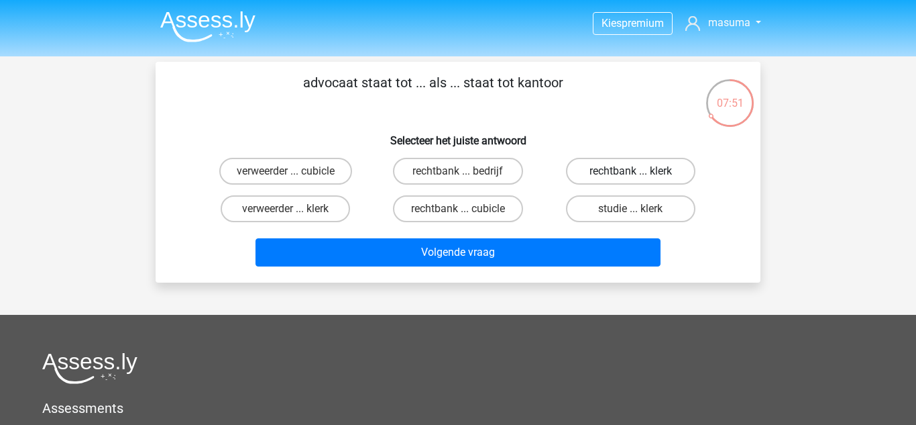
click at [596, 170] on label "rechtbank ... klerk" at bounding box center [630, 171] width 129 height 27
click at [630, 171] on input "rechtbank ... klerk" at bounding box center [634, 175] width 9 height 9
radio input "true"
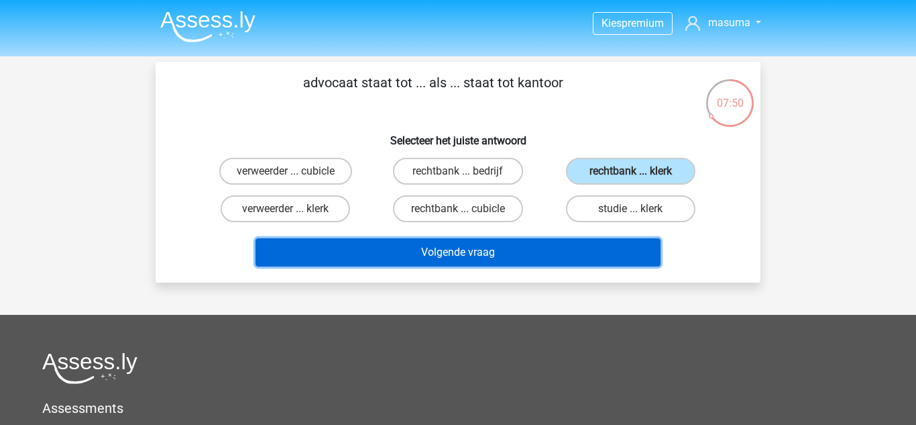
click at [545, 253] on button "Volgende vraag" at bounding box center [459, 252] width 406 height 28
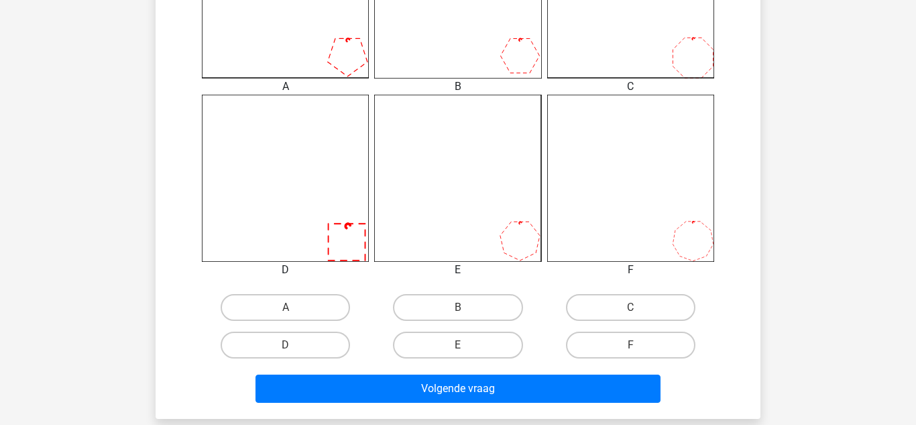
scroll to position [470, 0]
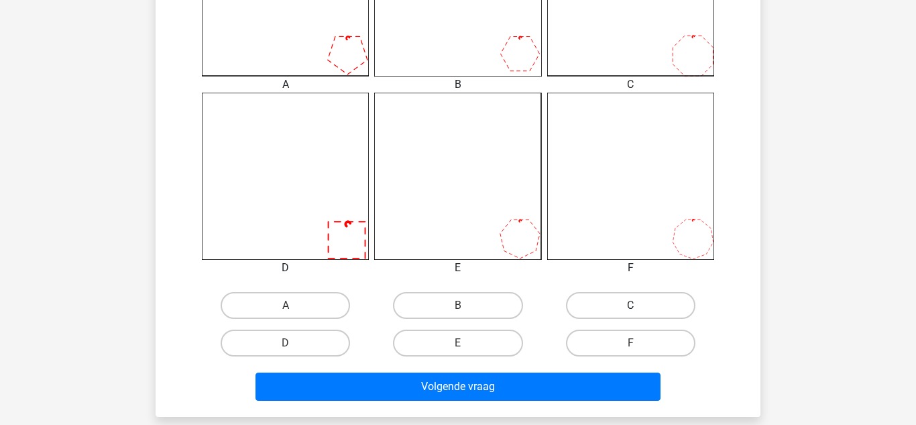
click at [578, 314] on label "C" at bounding box center [630, 305] width 129 height 27
click at [630, 314] on input "C" at bounding box center [634, 309] width 9 height 9
radio input "true"
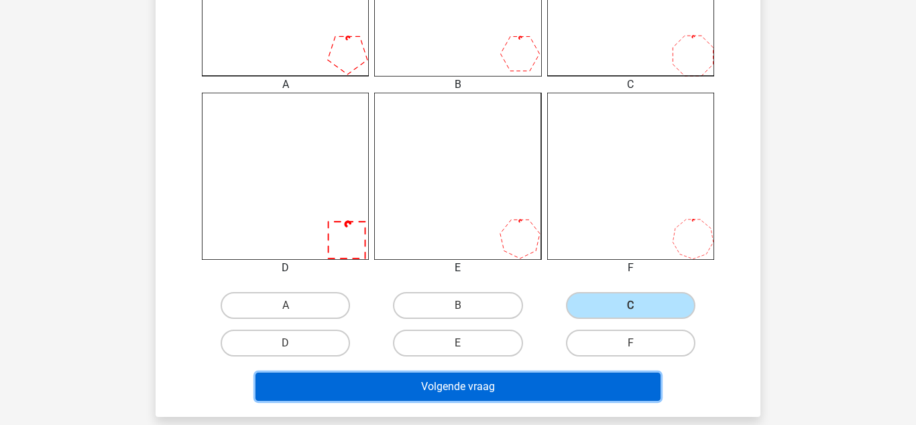
click at [561, 394] on button "Volgende vraag" at bounding box center [459, 386] width 406 height 28
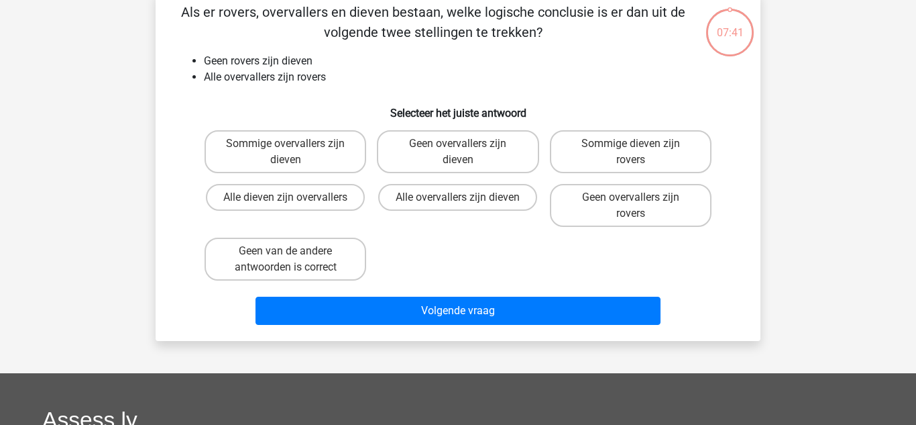
scroll to position [62, 0]
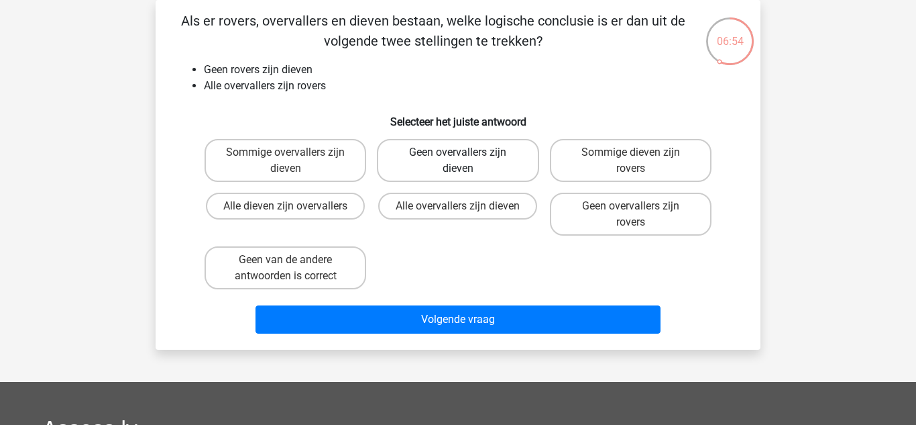
click at [501, 168] on label "Geen overvallers zijn dieven" at bounding box center [458, 160] width 162 height 43
click at [467, 161] on input "Geen overvallers zijn dieven" at bounding box center [462, 156] width 9 height 9
radio input "true"
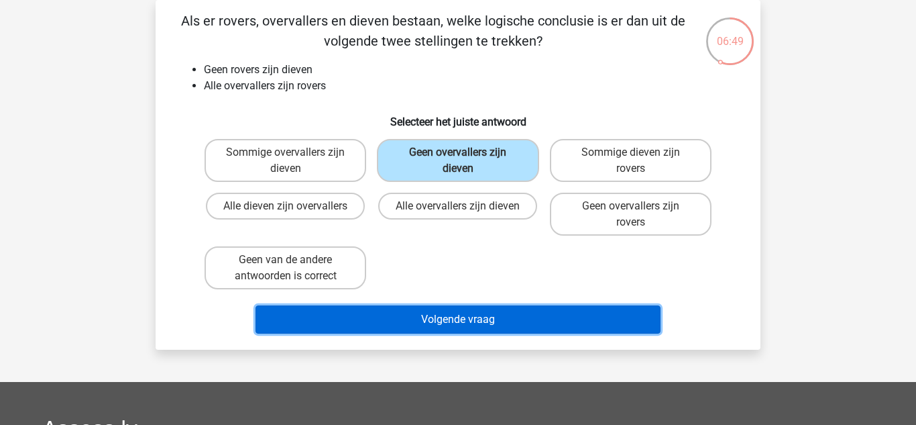
click at [460, 313] on button "Volgende vraag" at bounding box center [459, 319] width 406 height 28
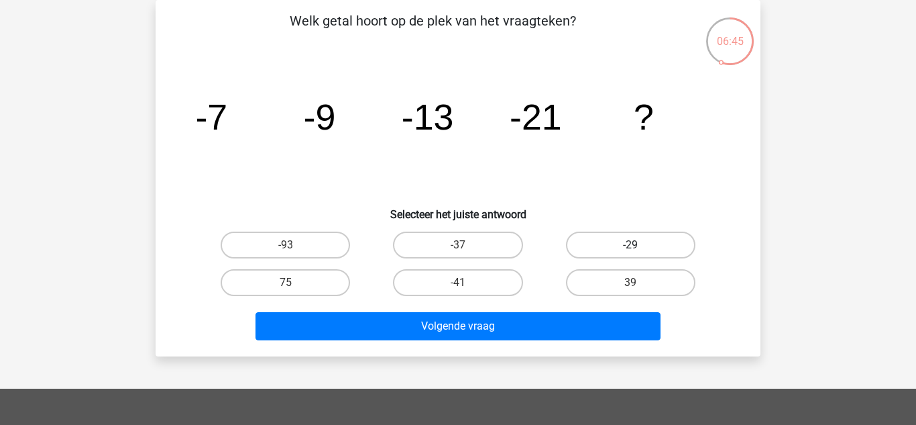
click at [624, 244] on label "-29" at bounding box center [630, 244] width 129 height 27
click at [630, 245] on input "-29" at bounding box center [634, 249] width 9 height 9
radio input "true"
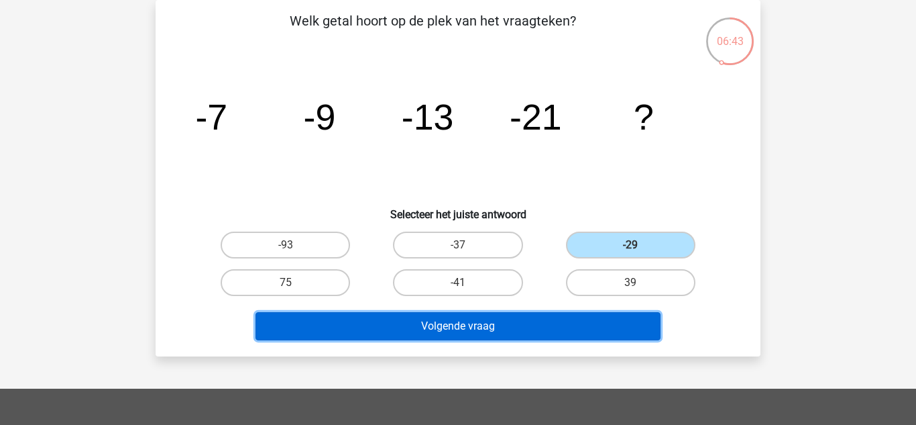
click at [565, 339] on button "Volgende vraag" at bounding box center [459, 326] width 406 height 28
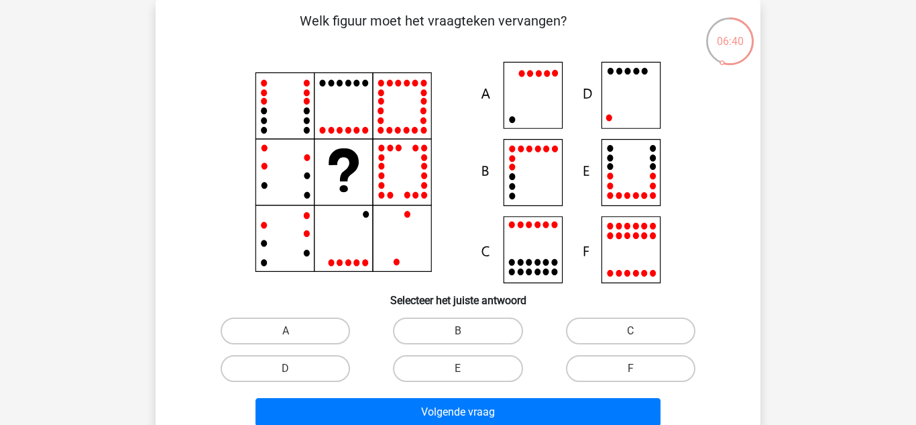
click at [326, 352] on div "D" at bounding box center [285, 368] width 172 height 38
click at [340, 380] on label "D" at bounding box center [285, 368] width 129 height 27
click at [294, 377] on input "D" at bounding box center [290, 372] width 9 height 9
radio input "true"
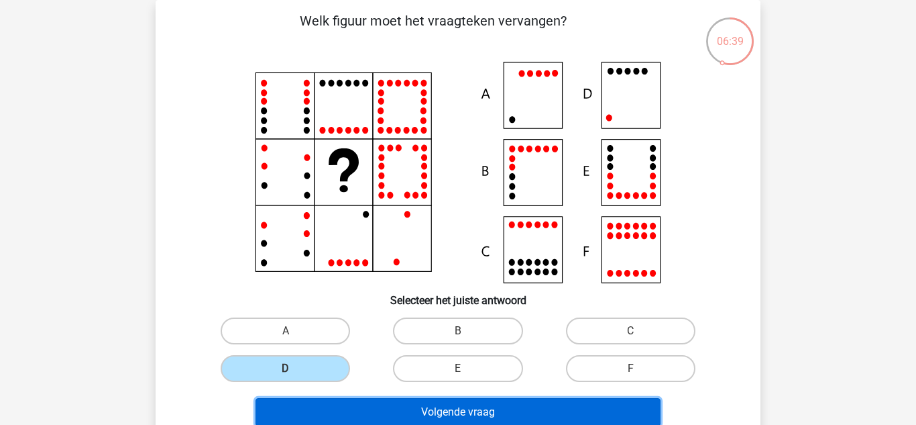
click at [373, 417] on button "Volgende vraag" at bounding box center [459, 412] width 406 height 28
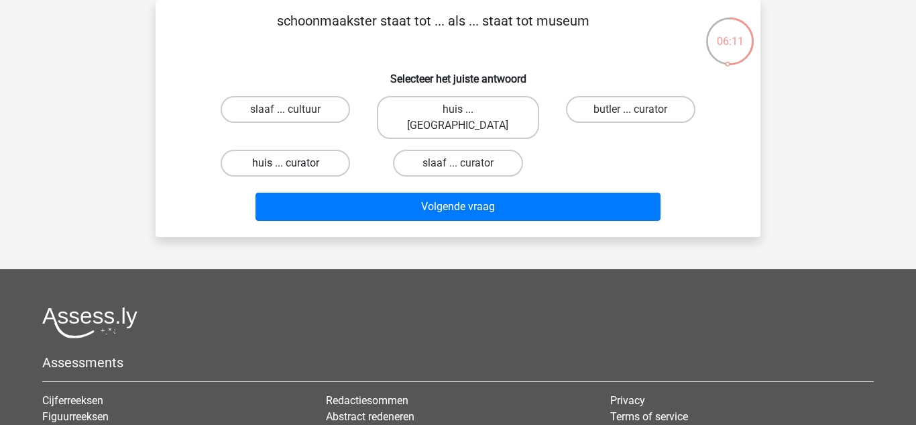
click at [309, 150] on label "huis ... curator" at bounding box center [285, 163] width 129 height 27
click at [294, 163] on input "huis ... curator" at bounding box center [290, 167] width 9 height 9
radio input "true"
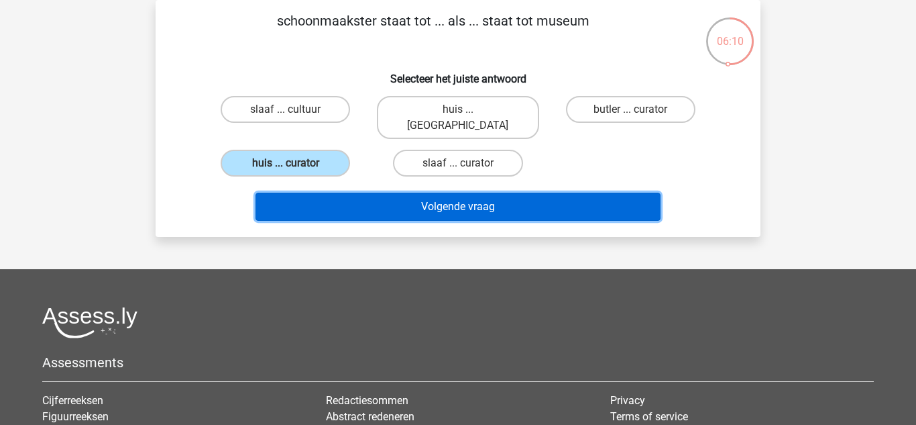
click at [325, 193] on button "Volgende vraag" at bounding box center [459, 207] width 406 height 28
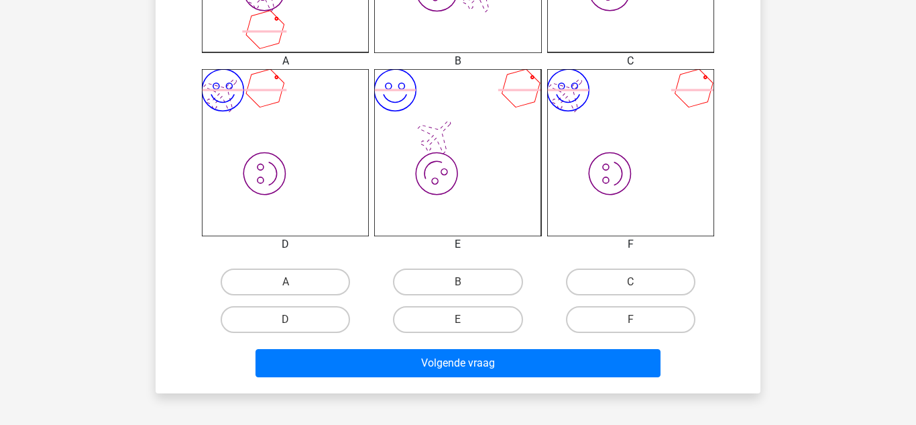
scroll to position [498, 0]
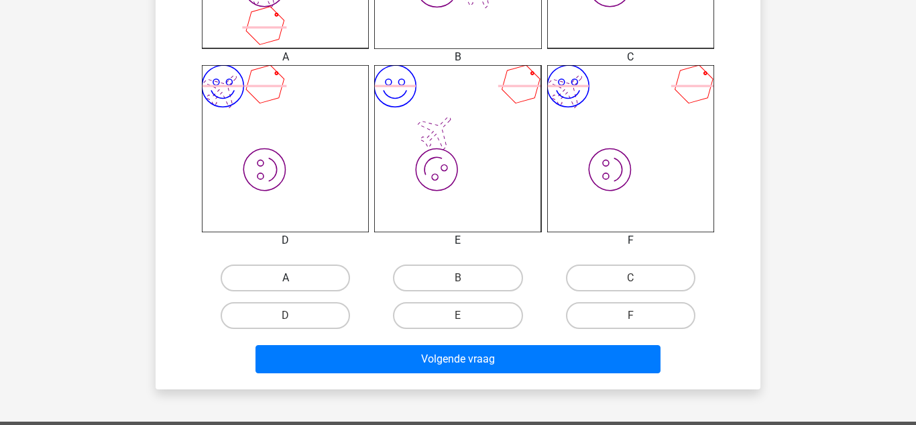
click at [259, 276] on label "A" at bounding box center [285, 277] width 129 height 27
click at [286, 278] on input "A" at bounding box center [290, 282] width 9 height 9
radio input "true"
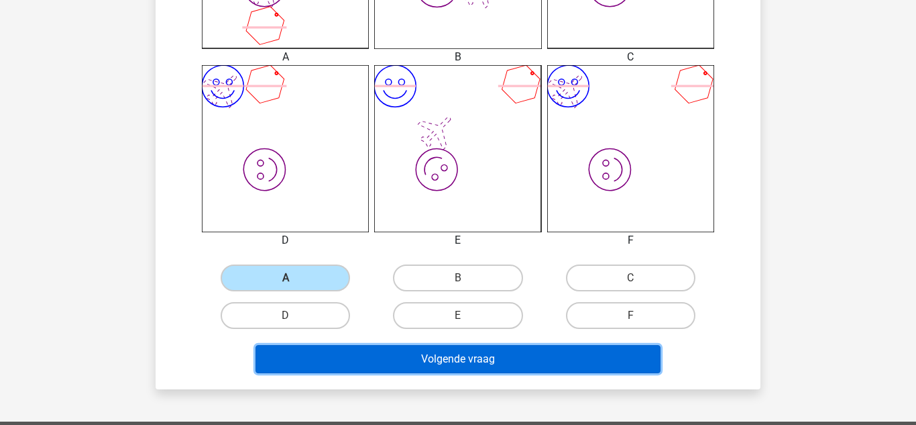
click at [353, 368] on button "Volgende vraag" at bounding box center [459, 359] width 406 height 28
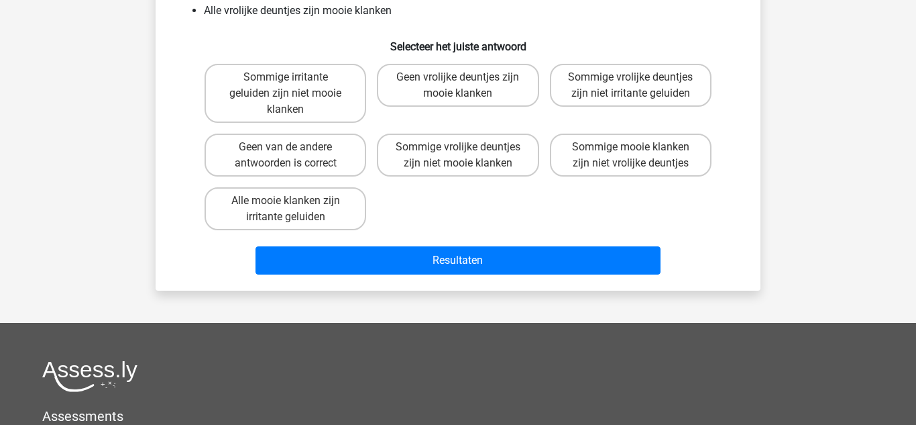
scroll to position [62, 0]
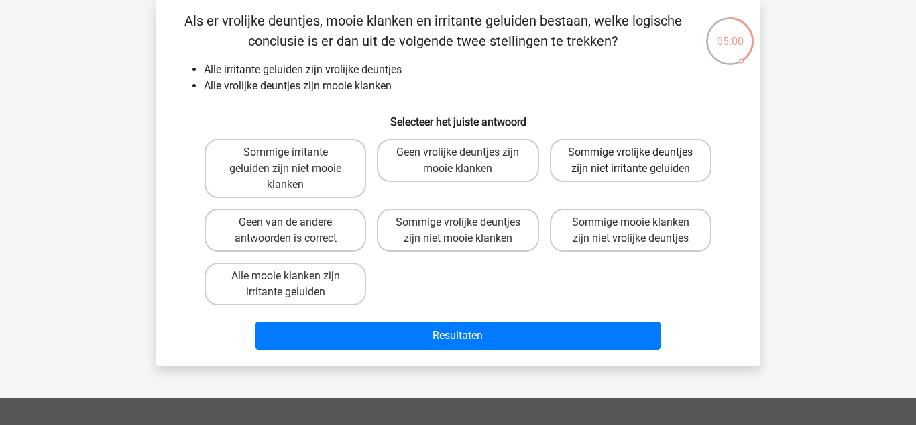
click at [665, 170] on label "Sommige vrolijke deuntjes zijn niet irritante geluiden" at bounding box center [631, 160] width 162 height 43
click at [639, 161] on input "Sommige vrolijke deuntjes zijn niet irritante geluiden" at bounding box center [634, 156] width 9 height 9
radio input "true"
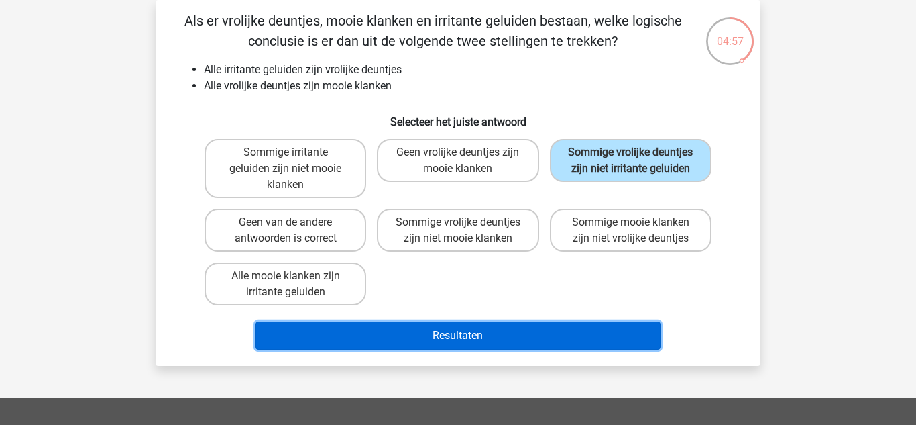
click at [588, 333] on button "Resultaten" at bounding box center [459, 335] width 406 height 28
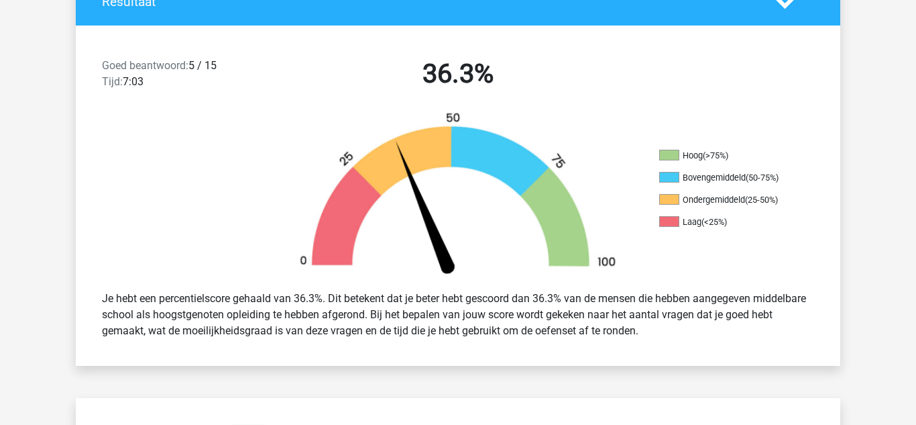
scroll to position [332, 0]
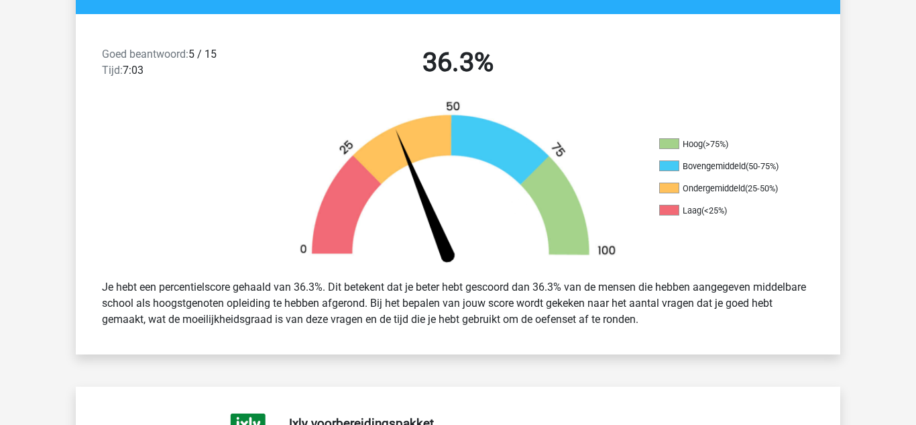
drag, startPoint x: 909, startPoint y: 22, endPoint x: 894, endPoint y: 66, distance: 46.7
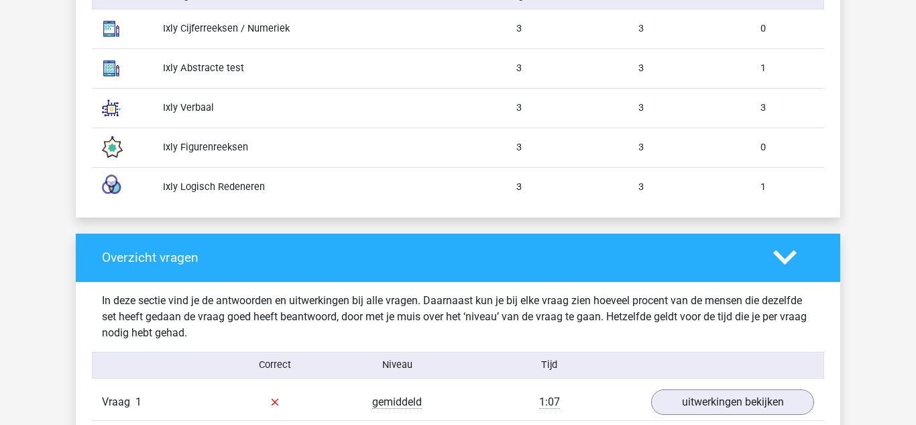
scroll to position [1162, 0]
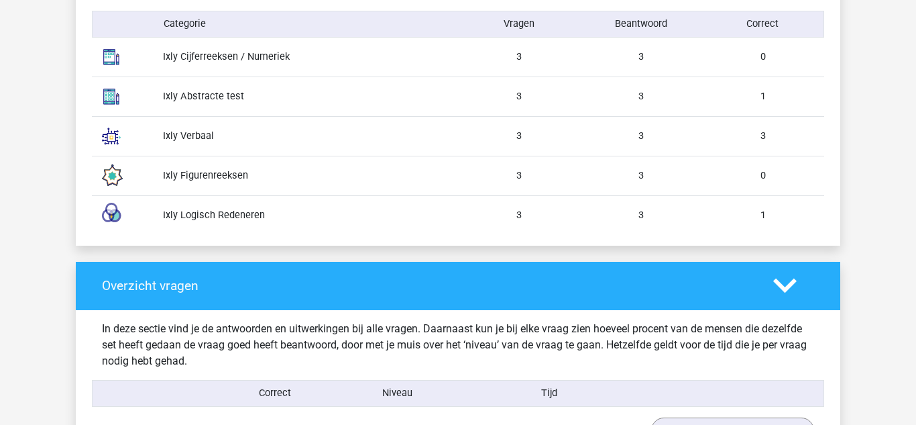
drag, startPoint x: 916, startPoint y: 60, endPoint x: 875, endPoint y: 162, distance: 110.2
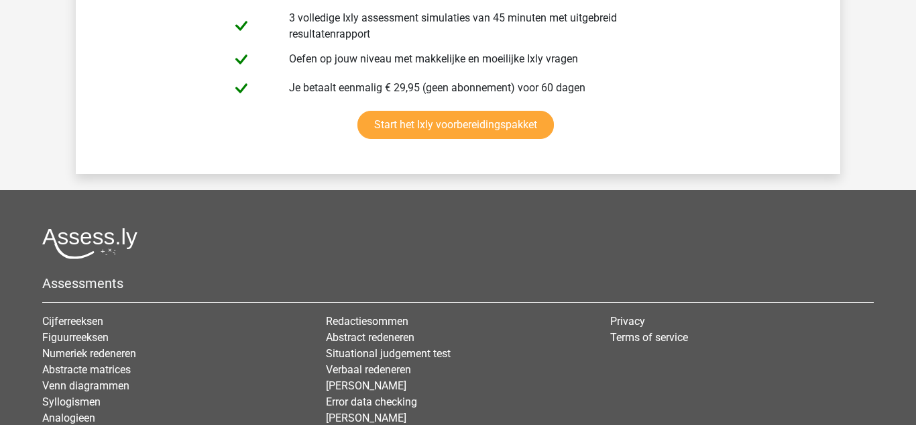
scroll to position [3049, 0]
